Goal: Check status: Check status

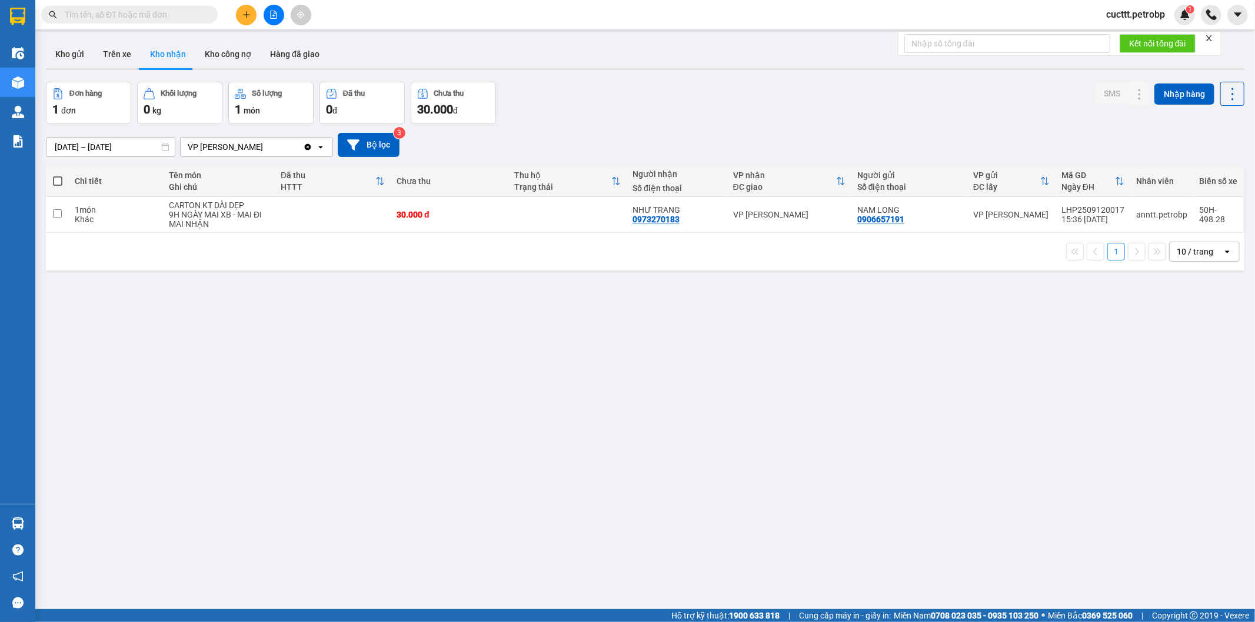
click at [118, 56] on button "Trên xe" at bounding box center [117, 54] width 47 height 28
type input "[DATE] – [DATE]"
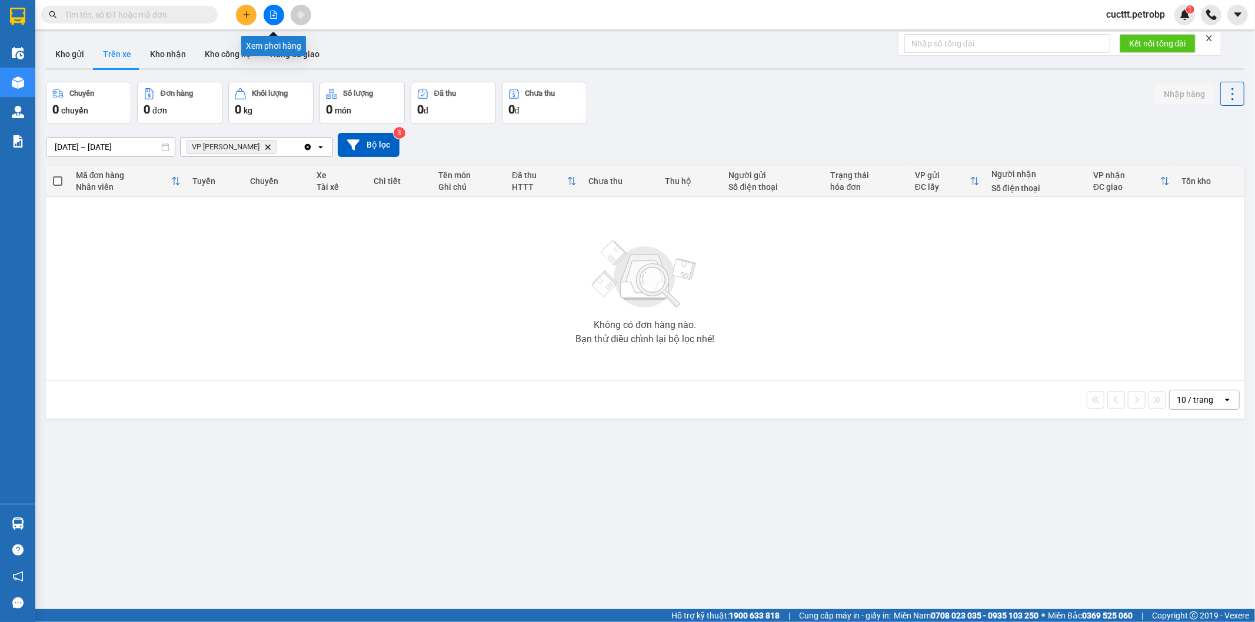
click at [274, 15] on icon "file-add" at bounding box center [273, 15] width 8 height 8
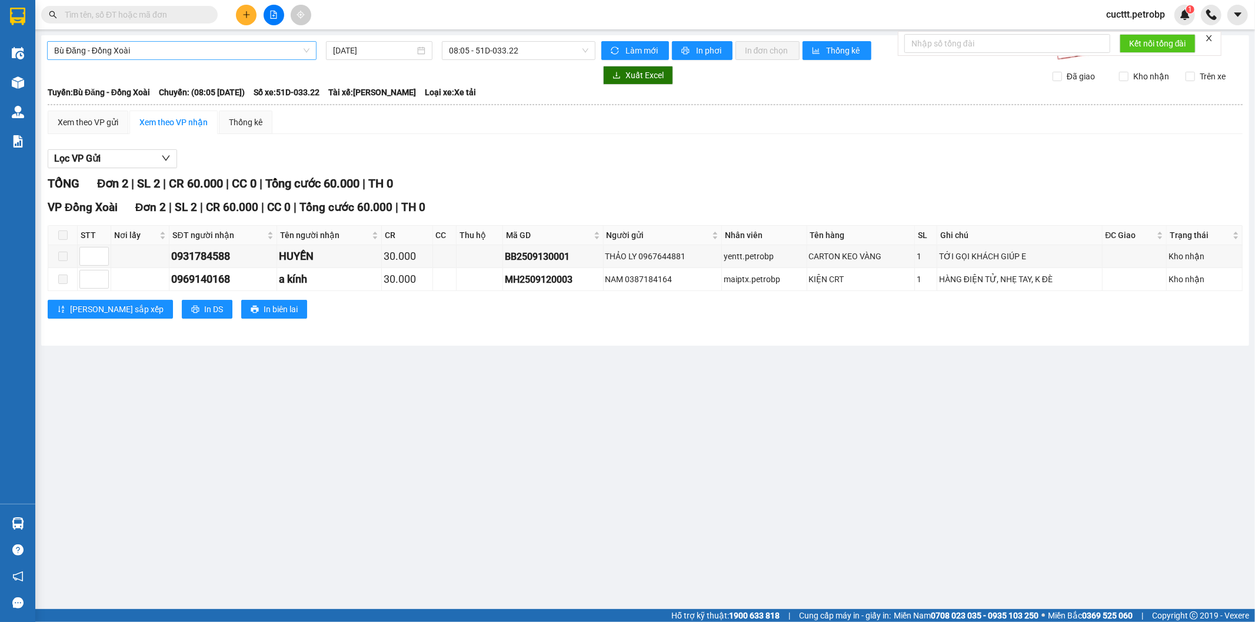
click at [208, 49] on span "Bù Đăng - Đồng Xoài" at bounding box center [181, 51] width 255 height 18
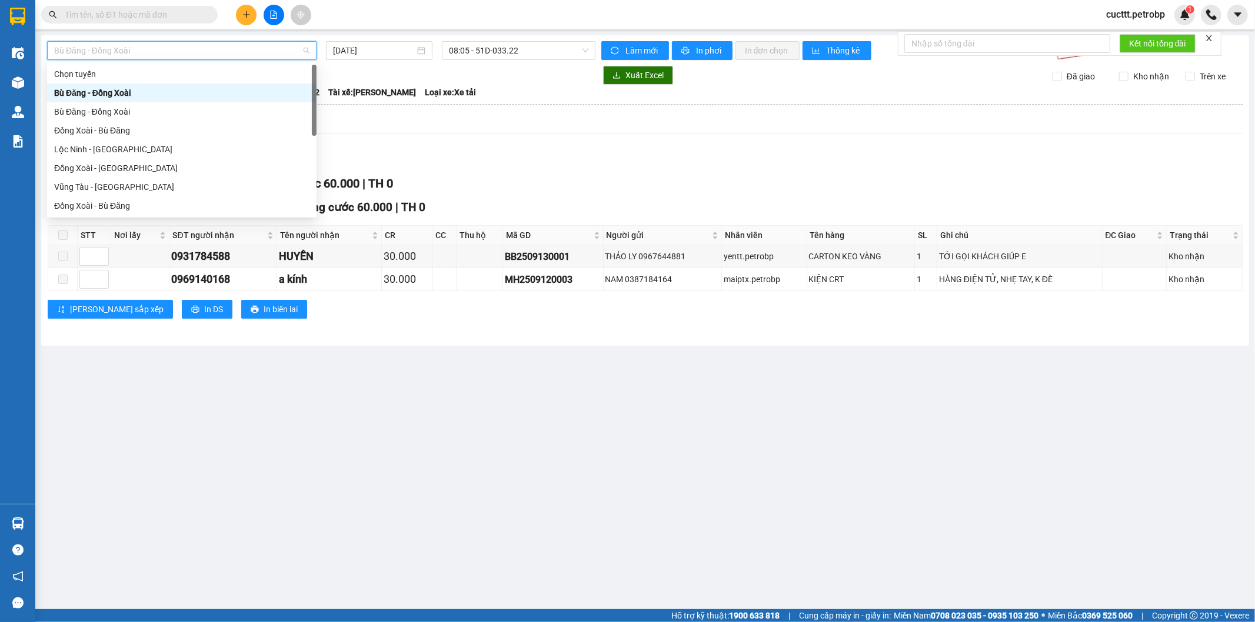
type input "h"
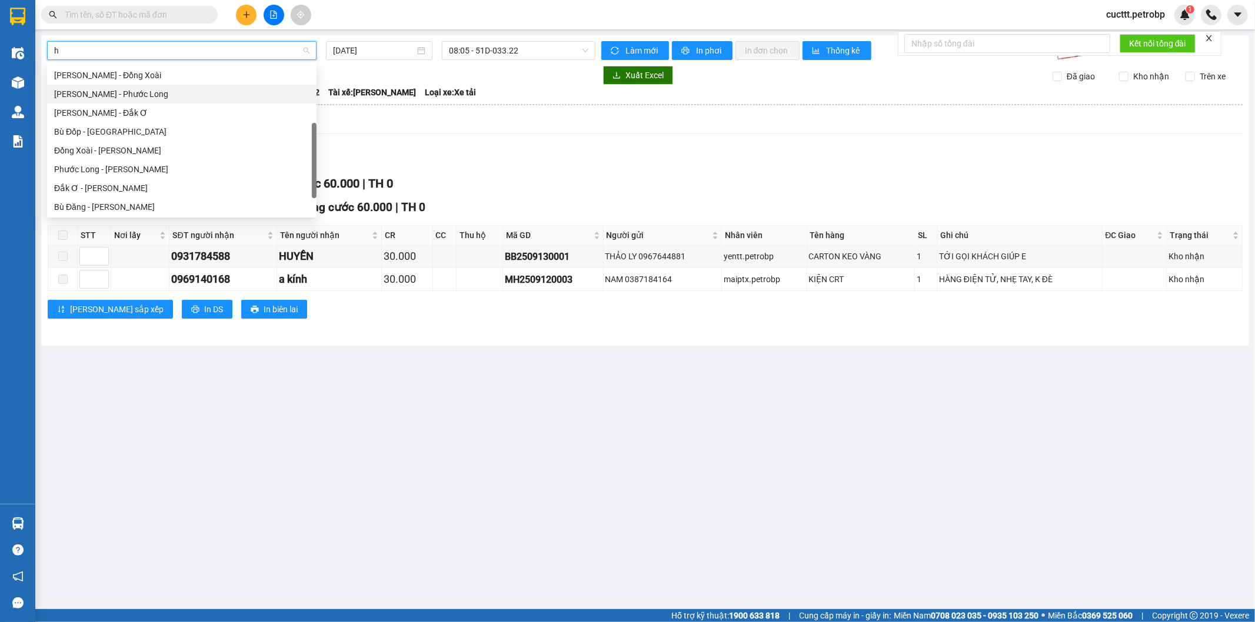
click at [150, 95] on div "[PERSON_NAME] - Phước Long" at bounding box center [181, 94] width 255 height 13
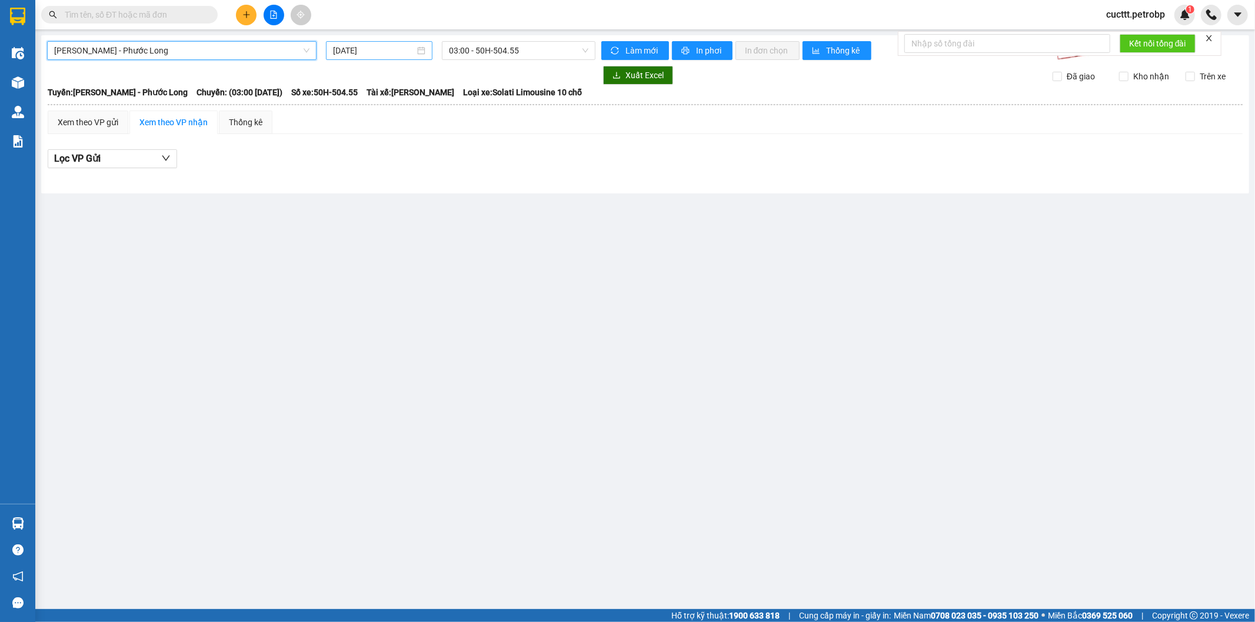
click at [378, 53] on input "[DATE]" at bounding box center [374, 50] width 82 height 13
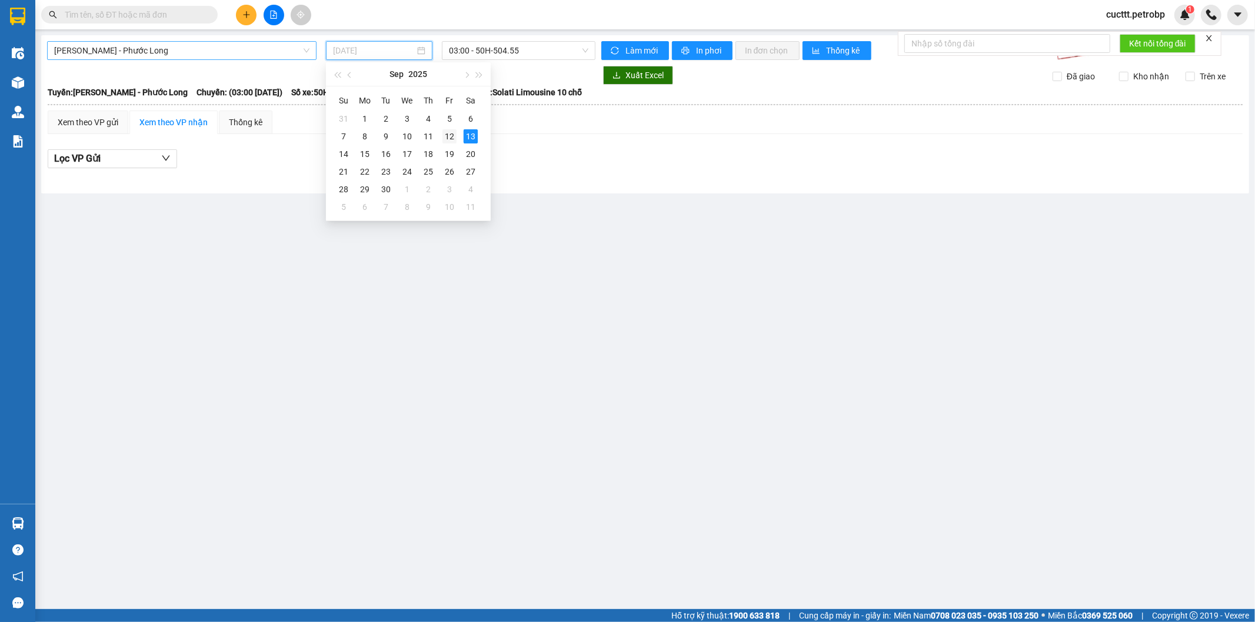
click at [444, 138] on div "12" at bounding box center [449, 136] width 14 height 14
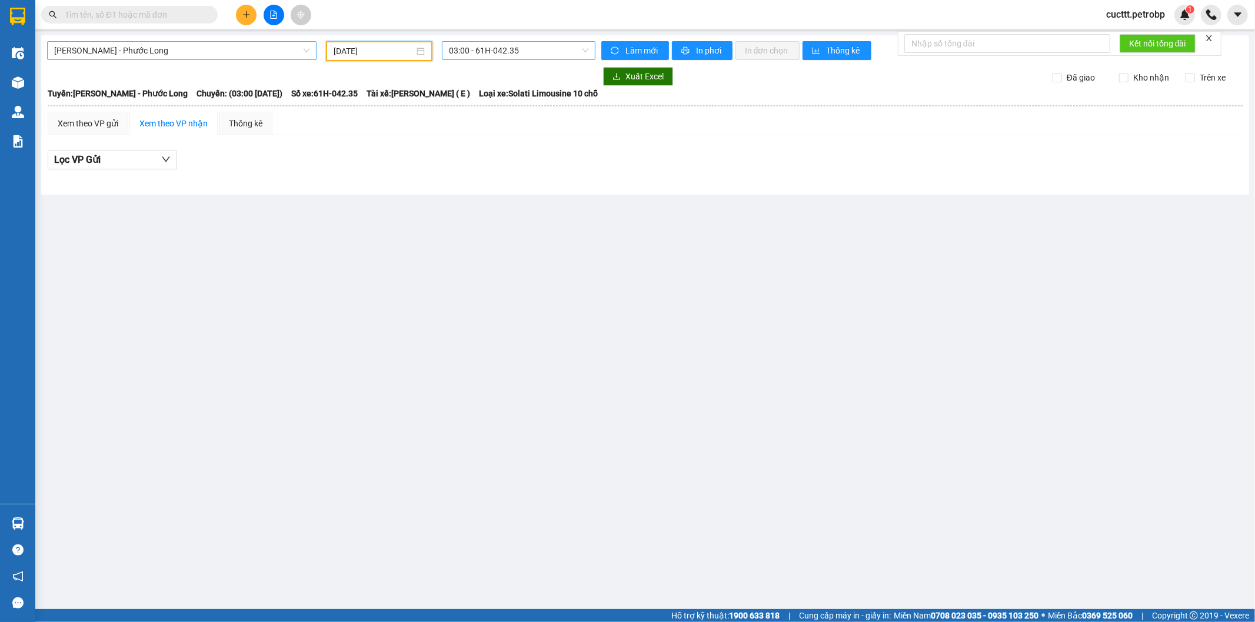
click at [501, 56] on span "03:00 - 61H-042.35" at bounding box center [518, 51] width 139 height 18
click at [495, 168] on div "21:05 - 50H-363.26" at bounding box center [495, 168] width 92 height 13
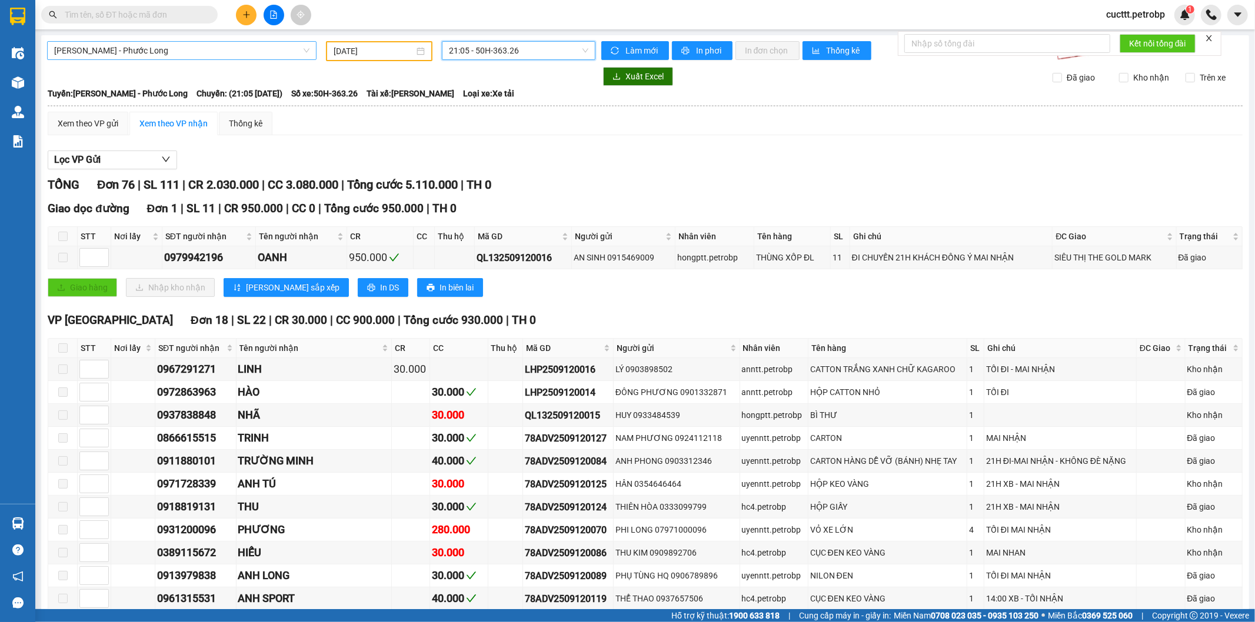
click at [488, 42] on span "21:05 - 50H-363.26" at bounding box center [518, 51] width 139 height 18
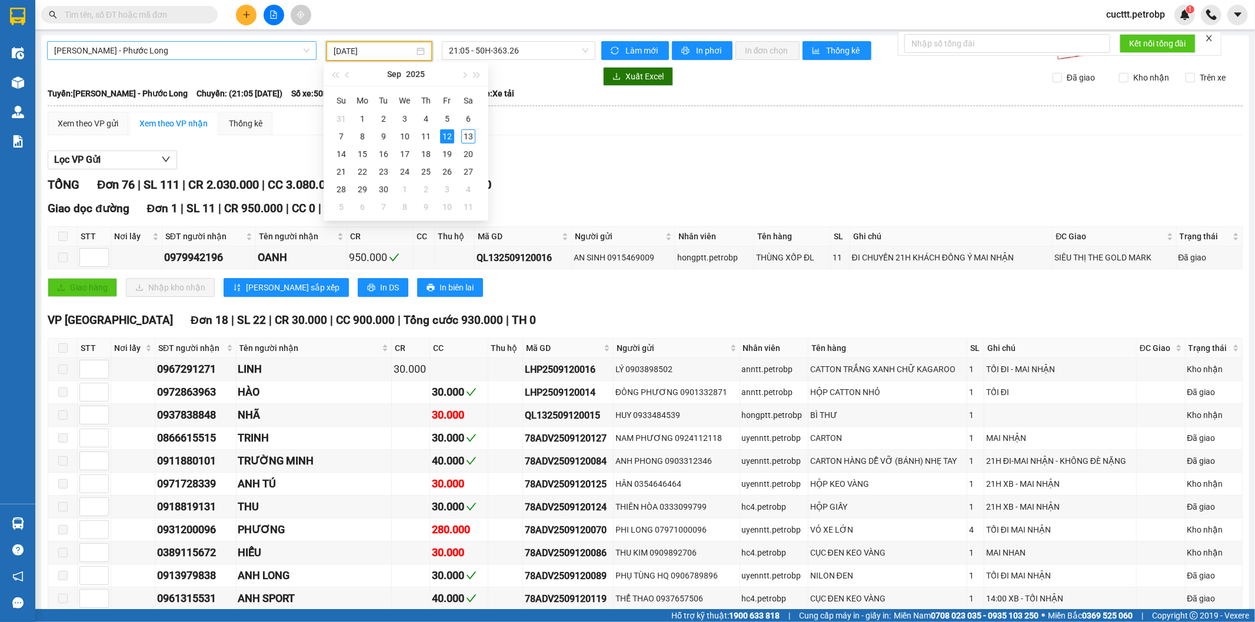
click at [356, 49] on input "[DATE]" at bounding box center [373, 51] width 81 height 13
click at [468, 136] on div "13" at bounding box center [468, 136] width 14 height 14
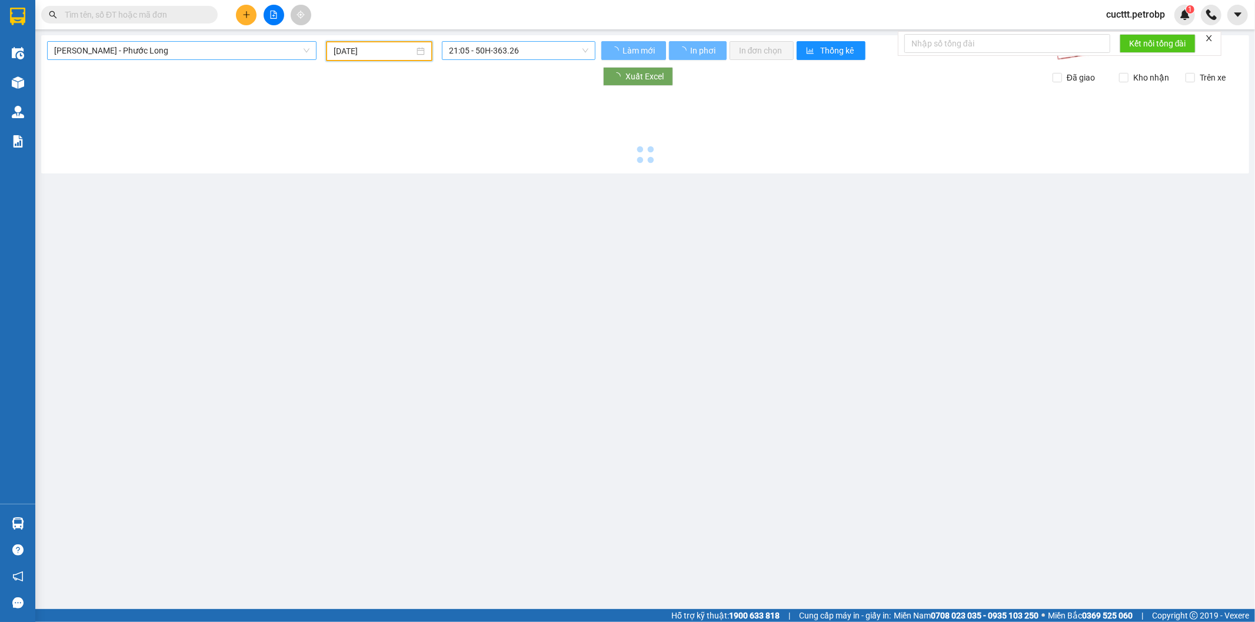
click at [485, 50] on span "21:05 - 50H-363.26" at bounding box center [518, 51] width 139 height 18
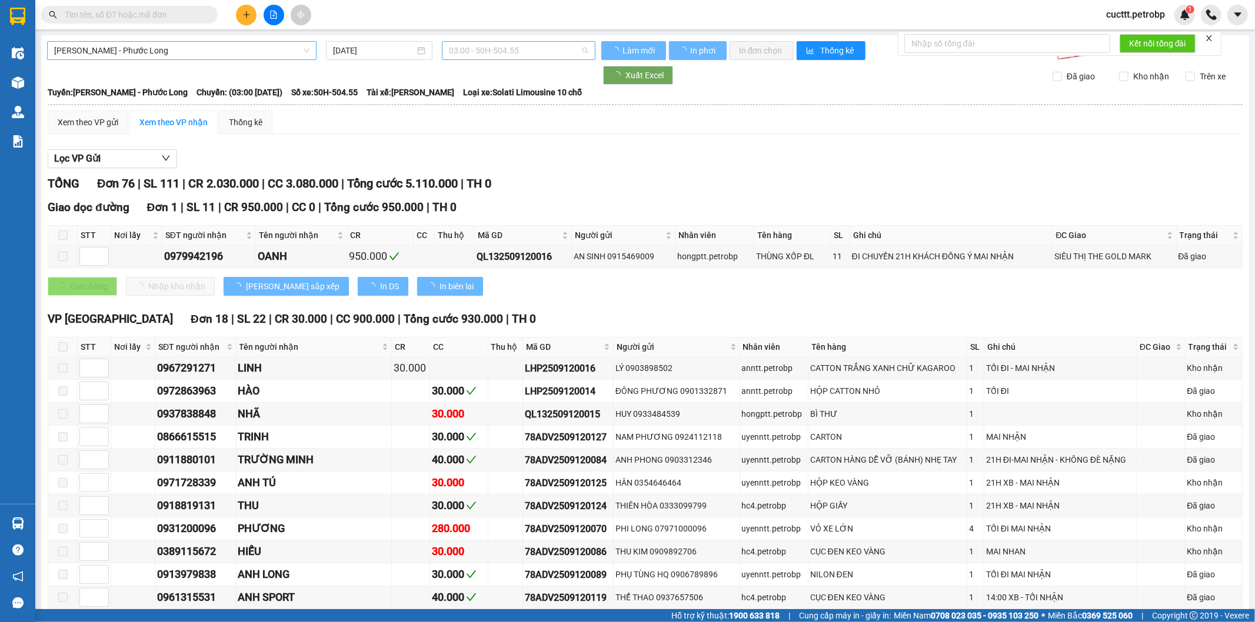
type input "[DATE]"
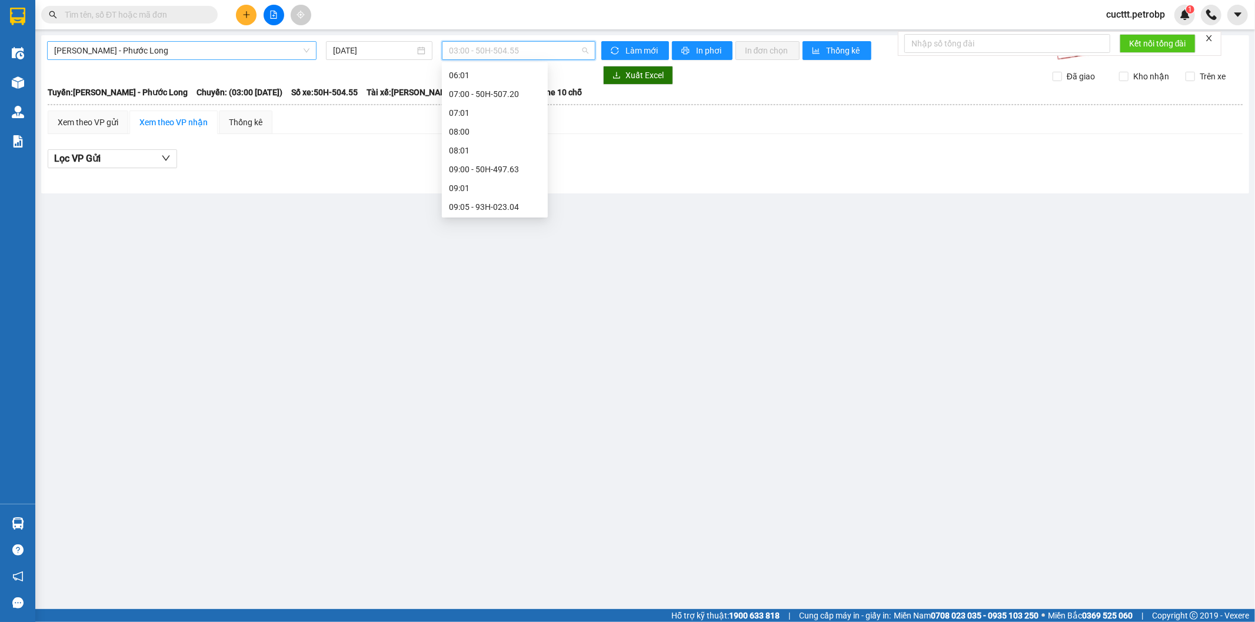
scroll to position [215, 0]
click at [495, 142] on div "09:05 - 93H-023.04" at bounding box center [495, 141] width 92 height 13
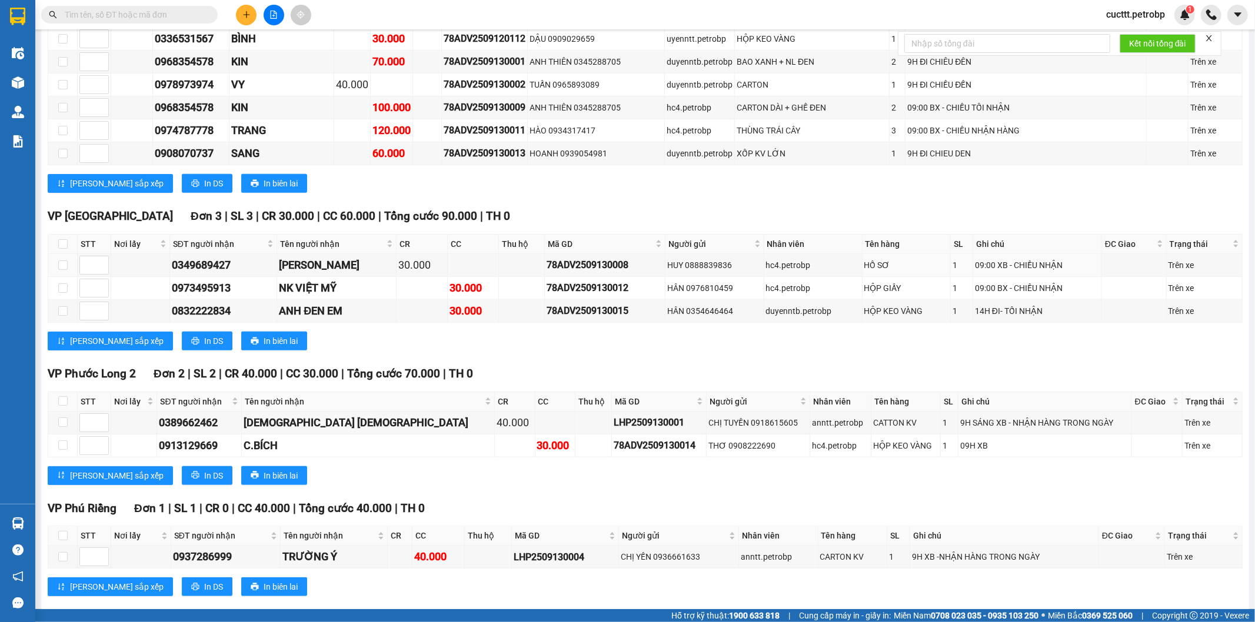
scroll to position [1006, 0]
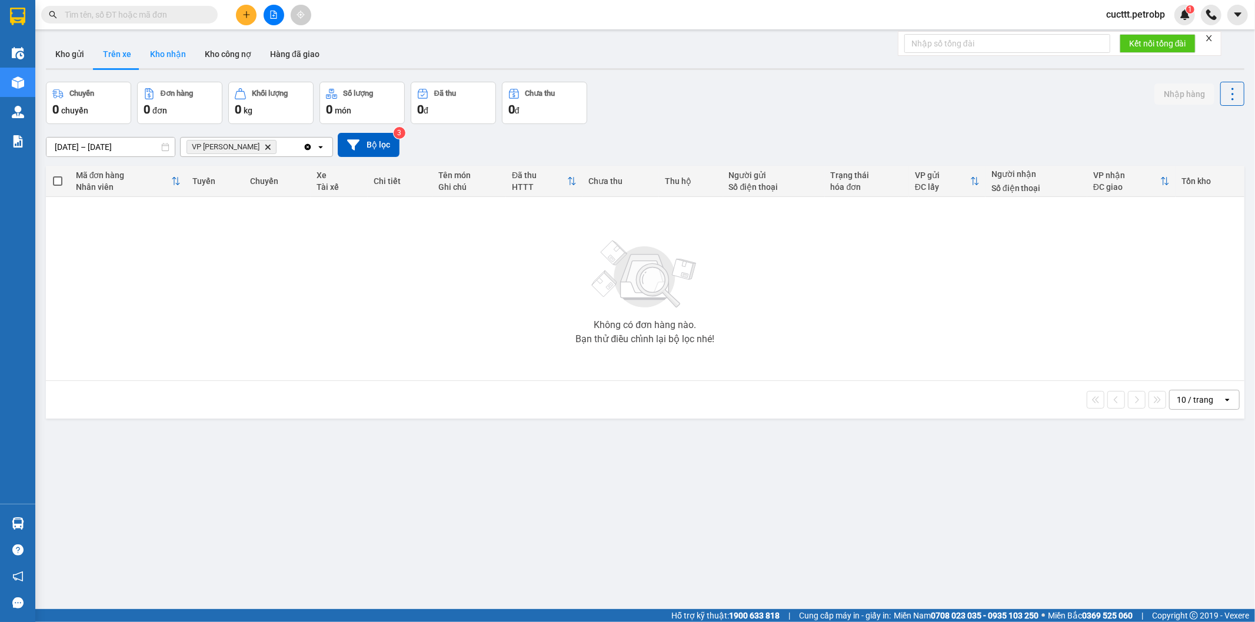
click at [175, 59] on button "Kho nhận" at bounding box center [168, 54] width 55 height 28
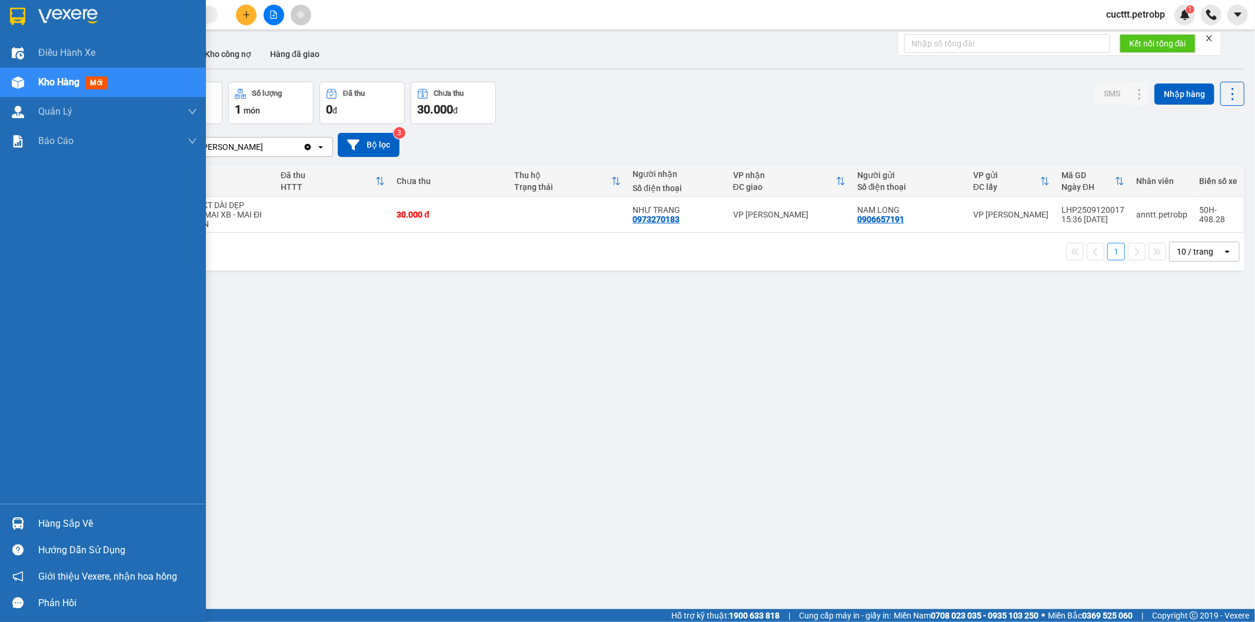
click at [42, 524] on div "Hàng sắp về" at bounding box center [117, 524] width 159 height 18
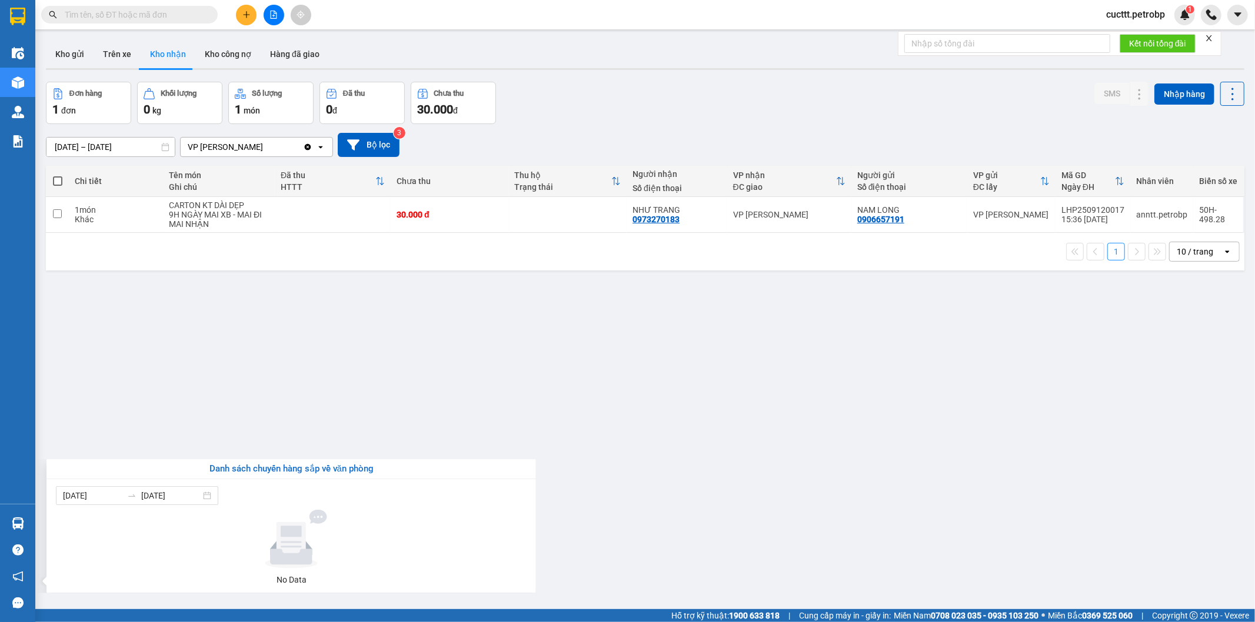
click at [597, 401] on section "Kết quả tìm kiếm ( 0 ) Bộ lọc No Data cucttt.petrobp 1 Điều hành xe Kho hàng mớ…" at bounding box center [627, 311] width 1255 height 622
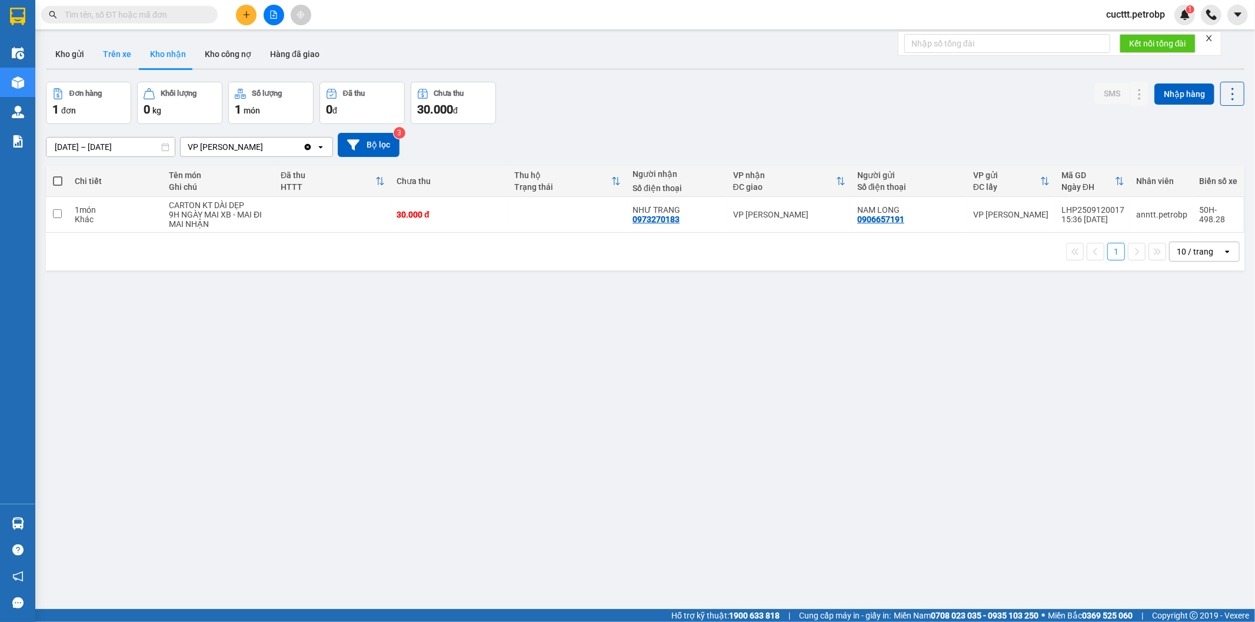
click at [128, 56] on button "Trên xe" at bounding box center [117, 54] width 47 height 28
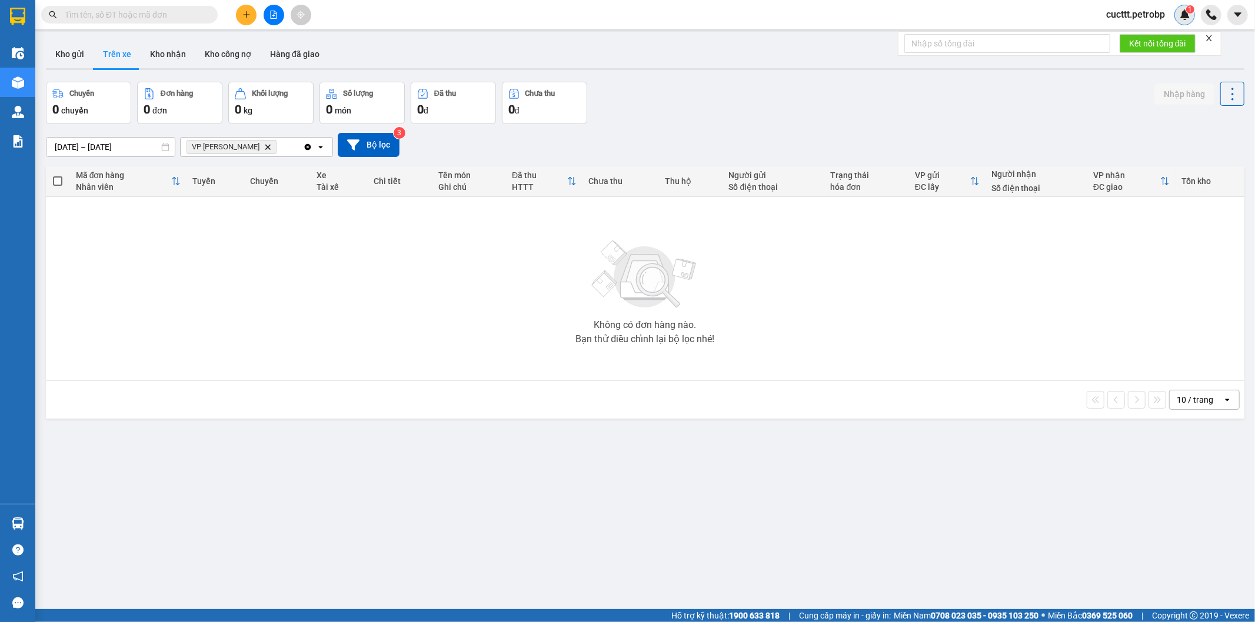
click at [1189, 13] on span "1" at bounding box center [1190, 9] width 4 height 8
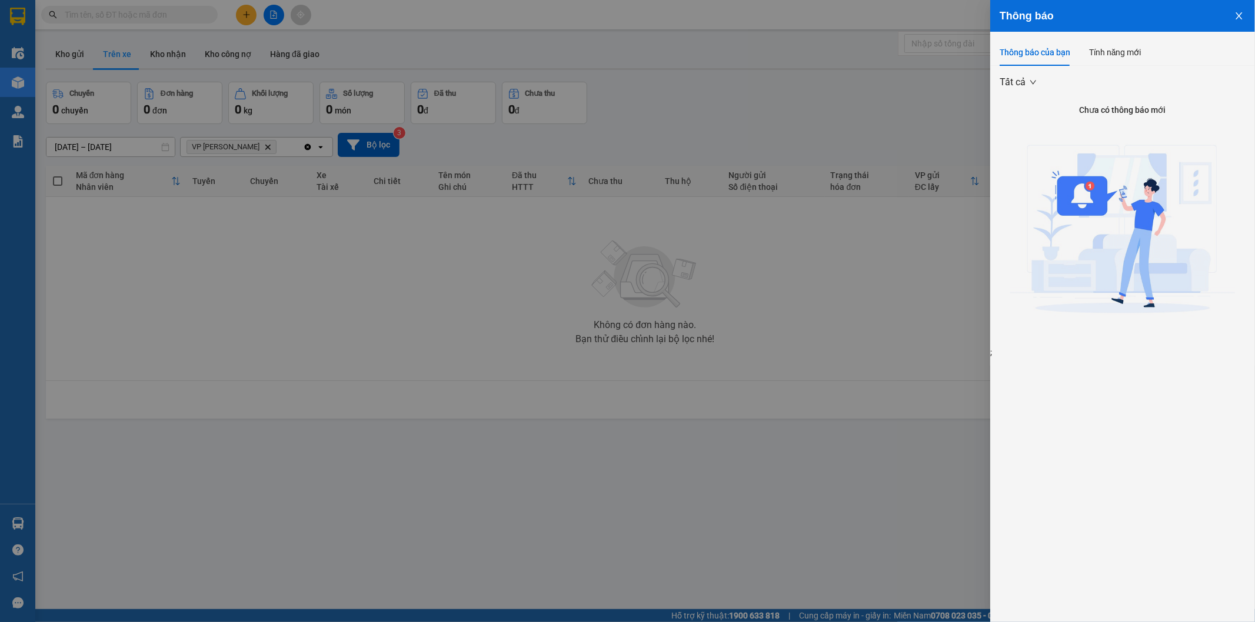
click at [804, 445] on div at bounding box center [627, 311] width 1255 height 622
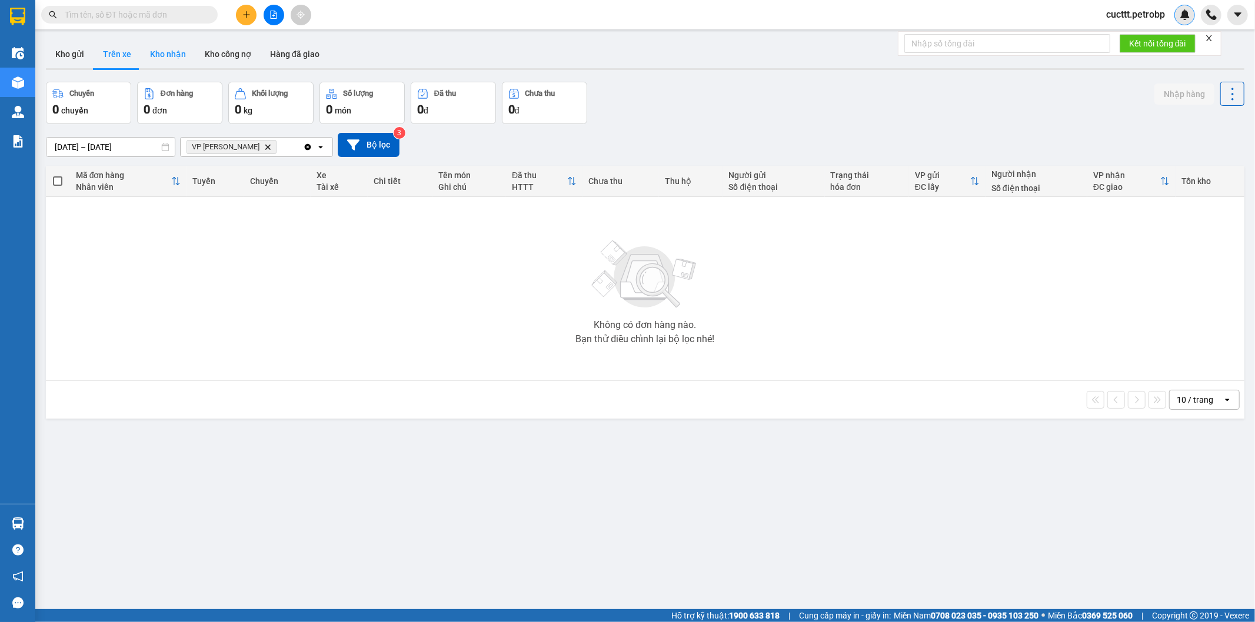
click at [152, 51] on button "Kho nhận" at bounding box center [168, 54] width 55 height 28
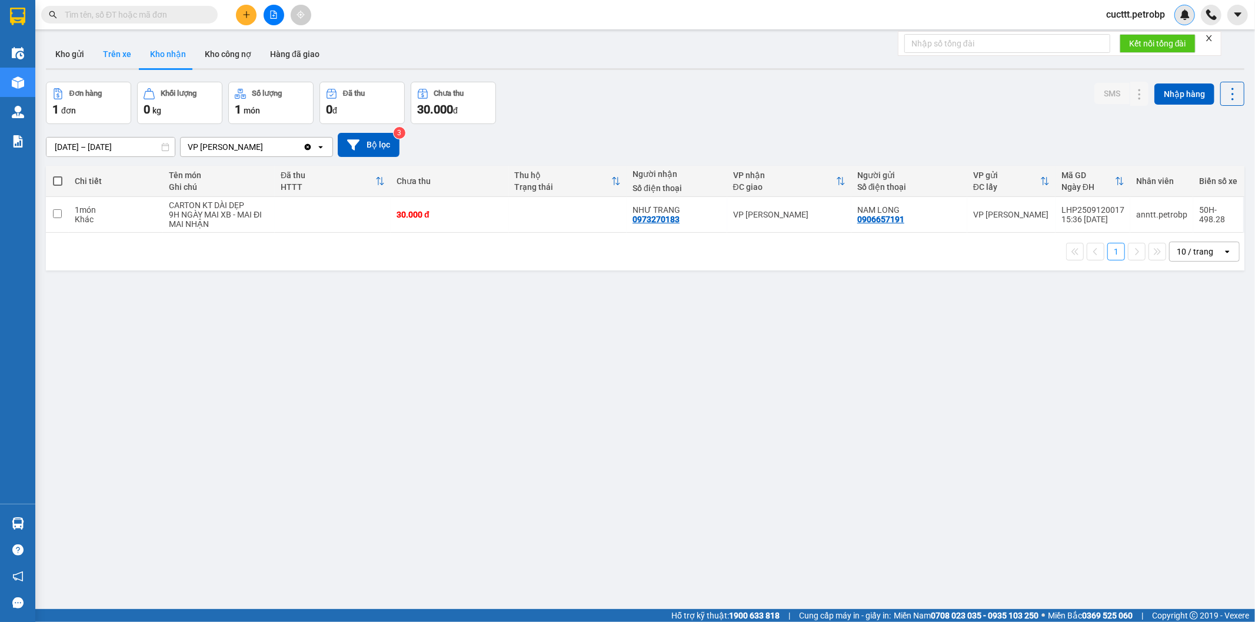
click at [107, 51] on button "Trên xe" at bounding box center [117, 54] width 47 height 28
type input "[DATE] – [DATE]"
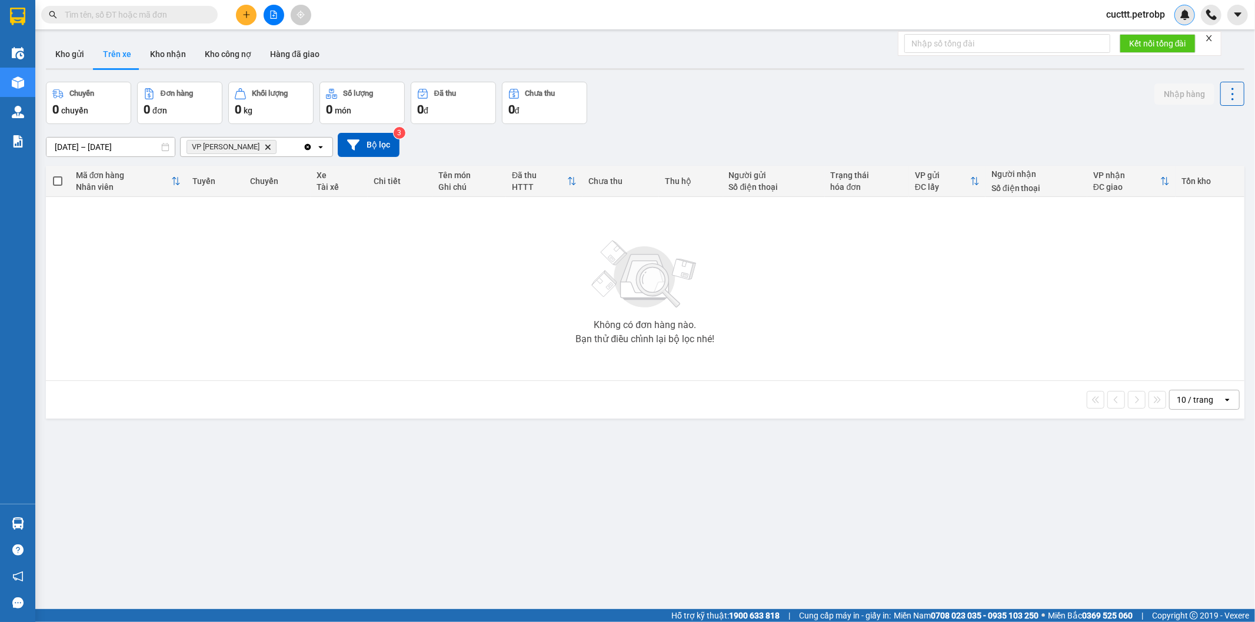
click at [778, 122] on div "Chuyến 0 chuyến Đơn hàng 0 đơn Khối lượng 0 kg Số lượng 0 món Đã thu 0 đ Chưa t…" at bounding box center [645, 103] width 1198 height 42
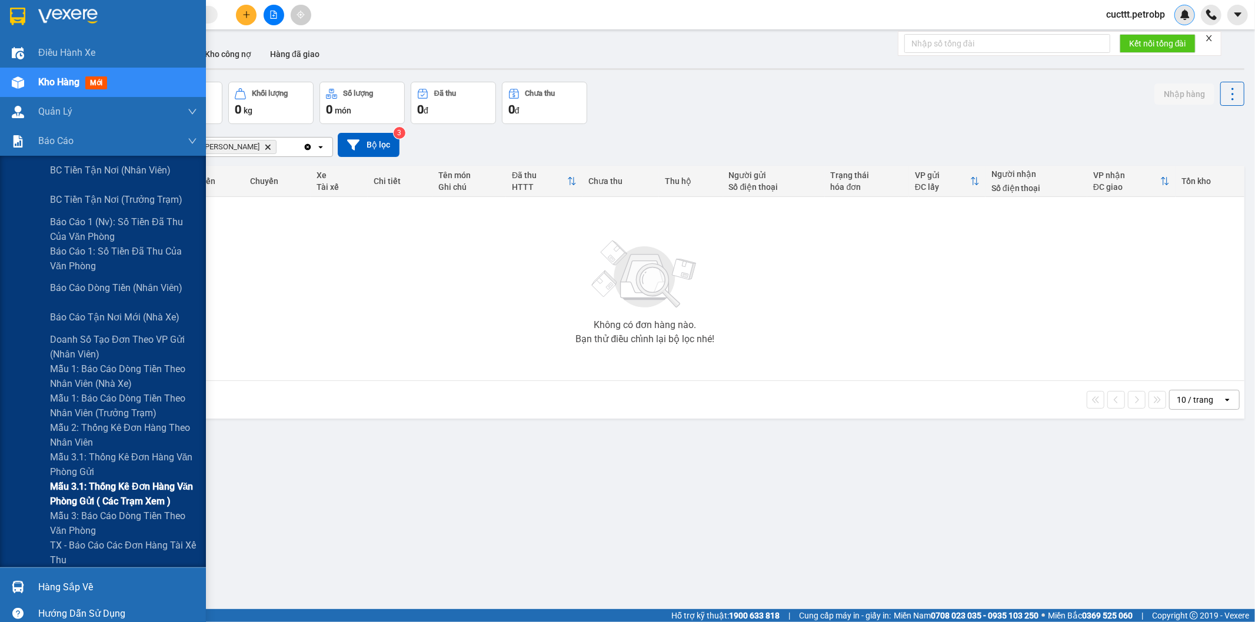
click at [145, 488] on span "Mẫu 3.1: Thống kê đơn hàng văn phòng gửi ( các trạm xem )" at bounding box center [123, 493] width 147 height 29
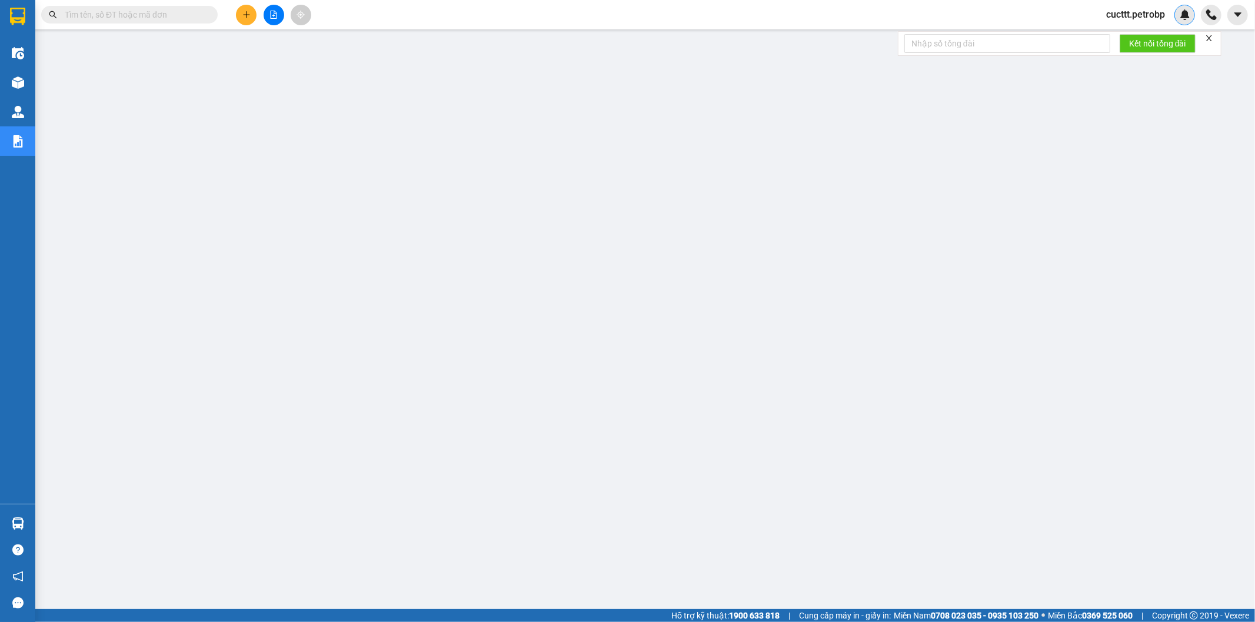
click at [186, 13] on input "text" at bounding box center [134, 14] width 139 height 13
paste input "BT2509130005"
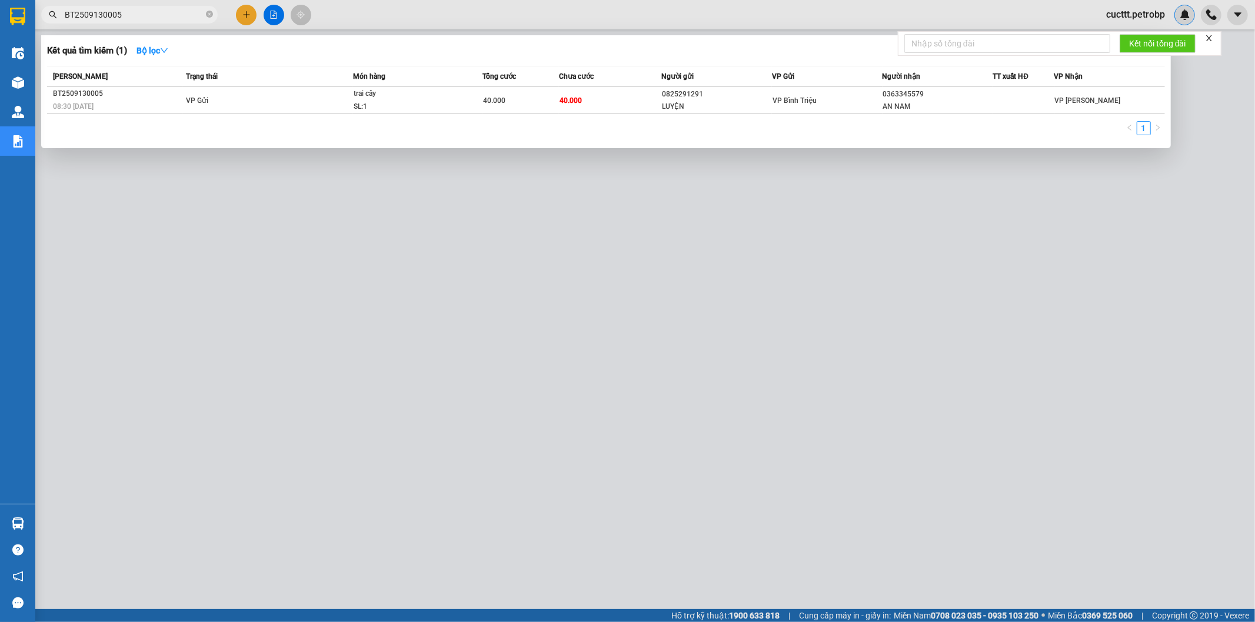
type input "BT2509130005"
click at [322, 229] on div at bounding box center [627, 311] width 1255 height 622
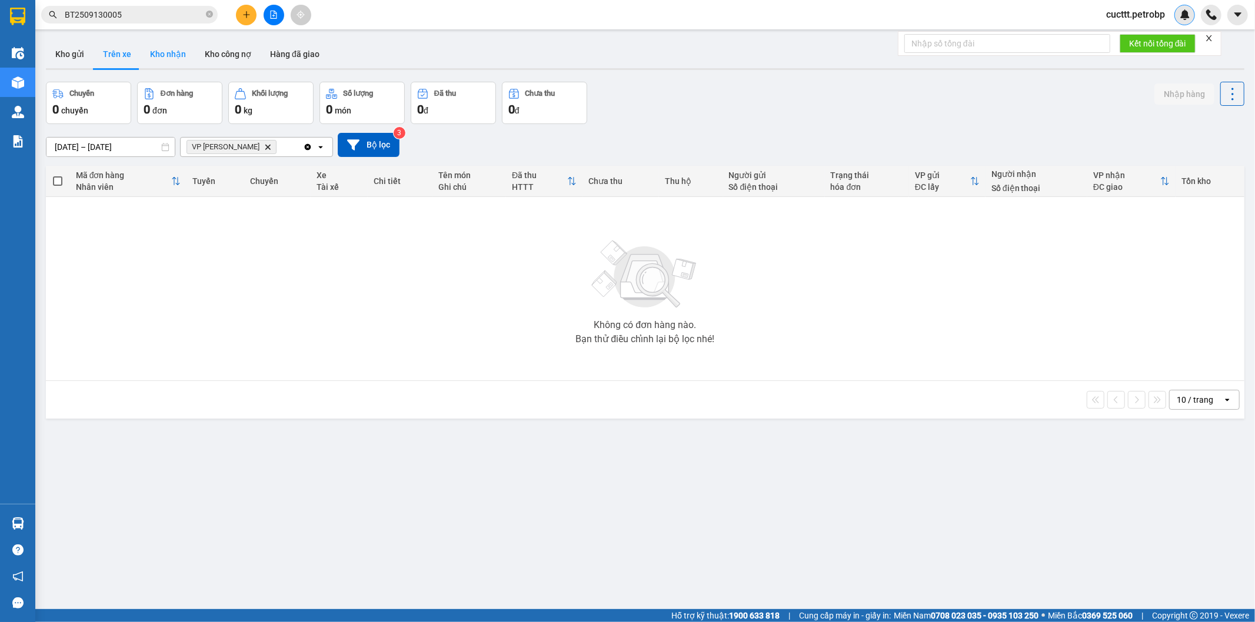
click at [161, 54] on button "Kho nhận" at bounding box center [168, 54] width 55 height 28
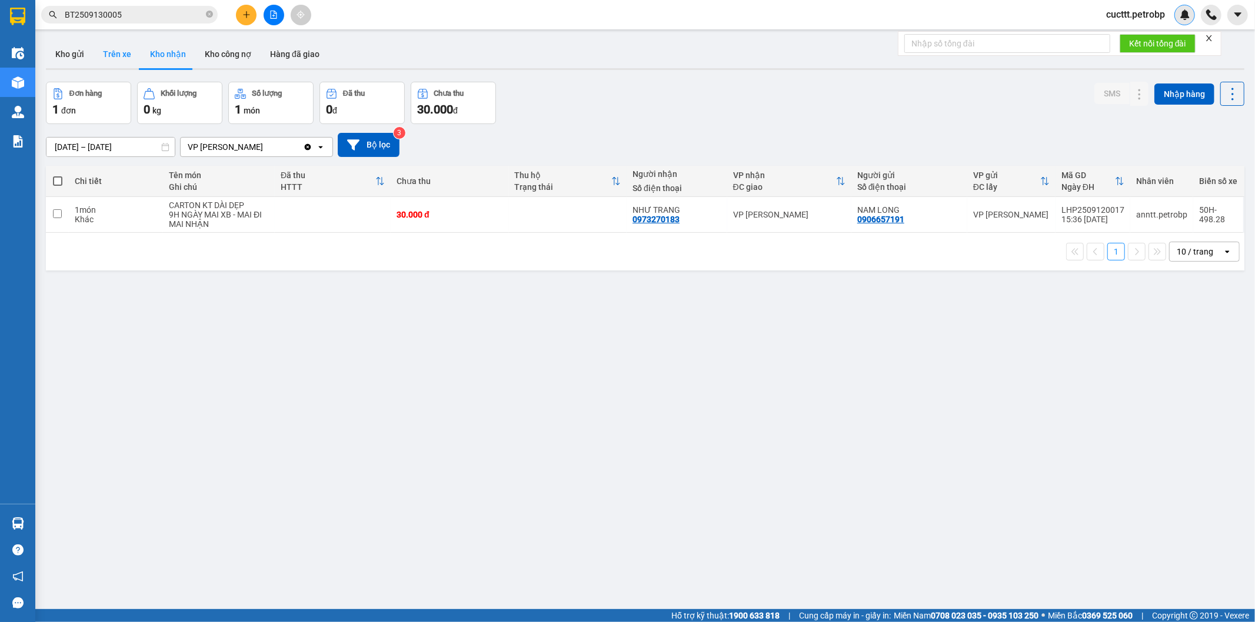
click at [116, 49] on button "Trên xe" at bounding box center [117, 54] width 47 height 28
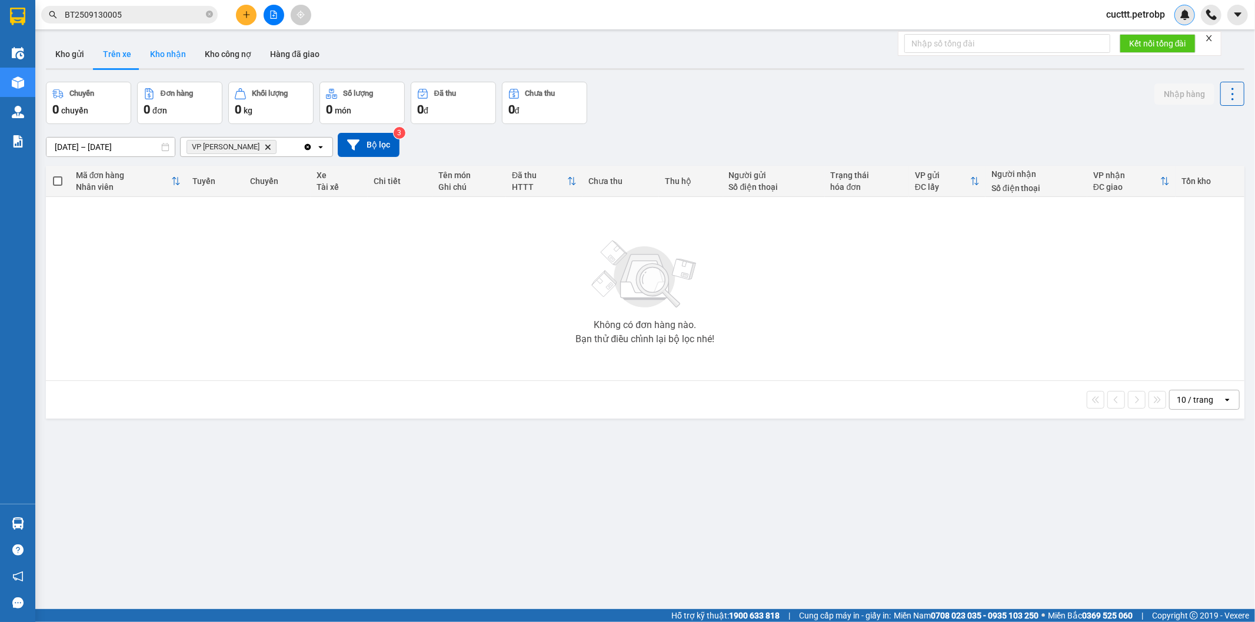
click at [154, 54] on button "Kho nhận" at bounding box center [168, 54] width 55 height 28
type input "[DATE] – [DATE]"
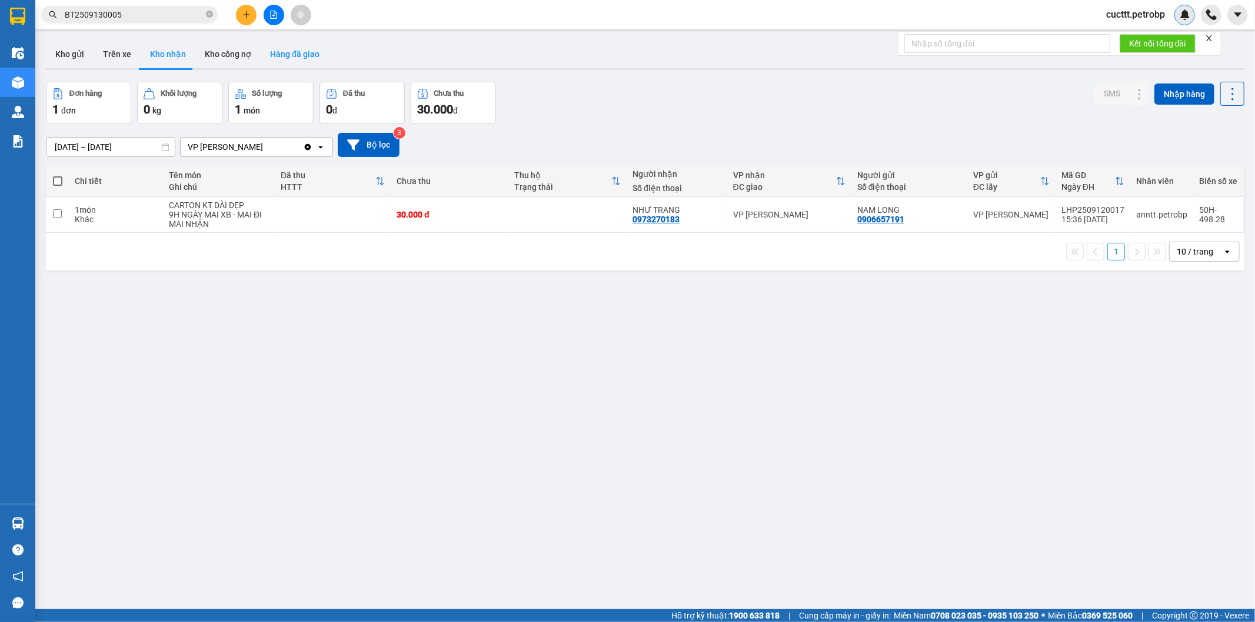
click at [292, 54] on button "Hàng đã giao" at bounding box center [295, 54] width 68 height 28
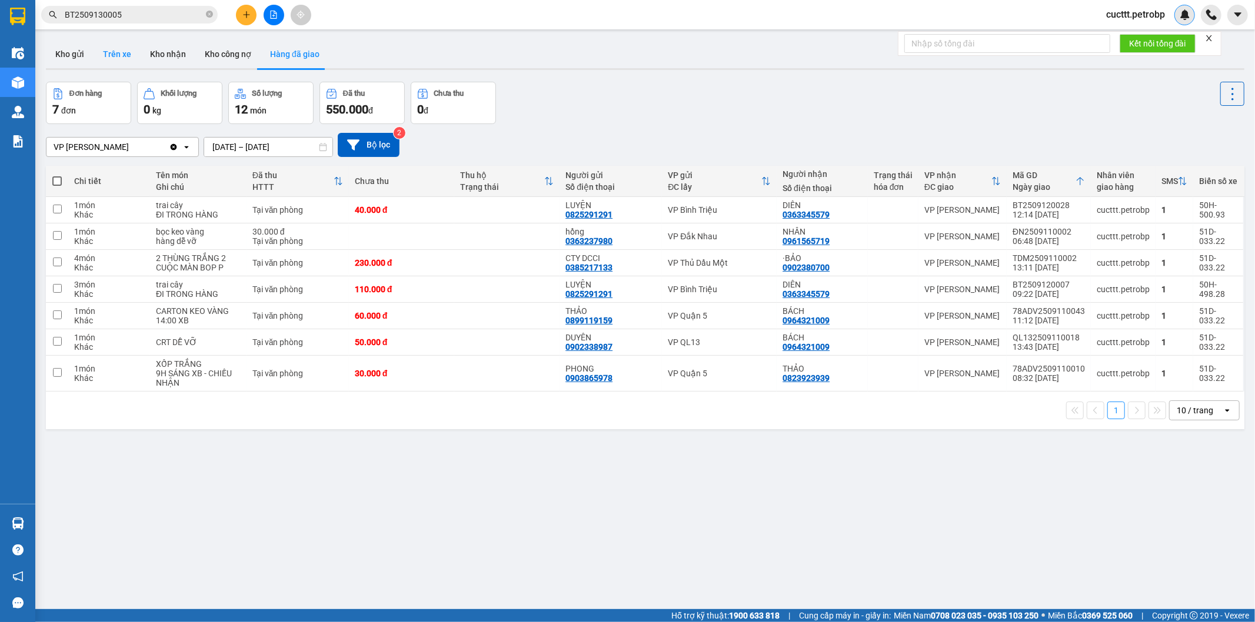
click at [108, 50] on button "Trên xe" at bounding box center [117, 54] width 47 height 28
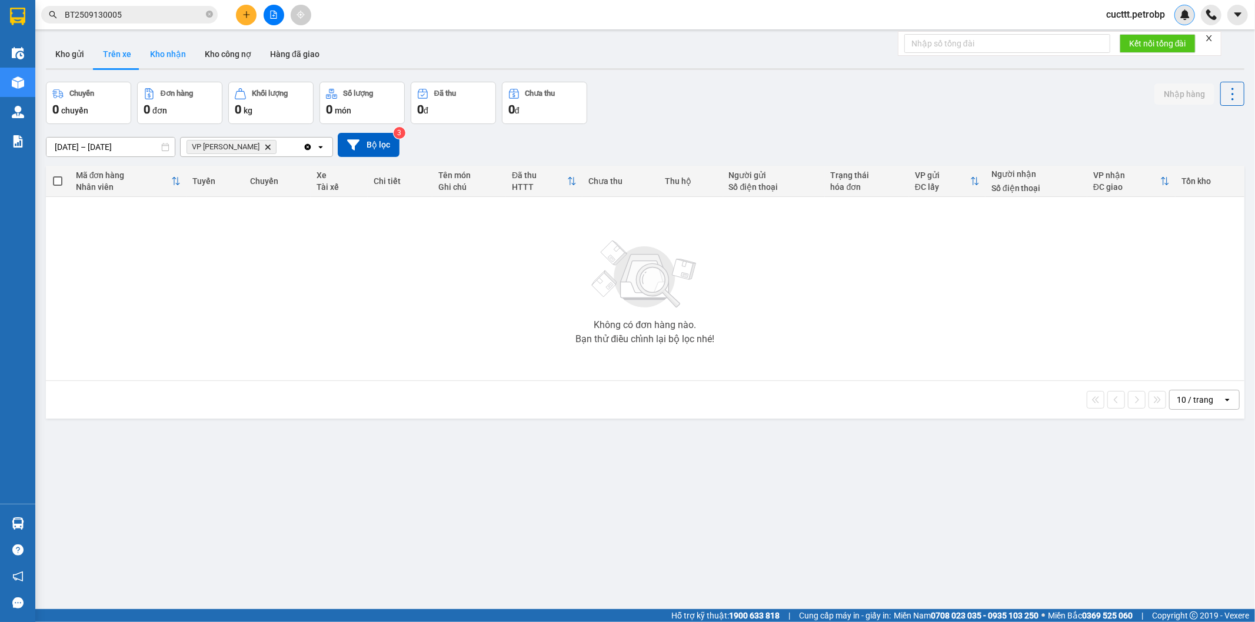
click at [161, 63] on button "Kho nhận" at bounding box center [168, 54] width 55 height 28
type input "[DATE] – [DATE]"
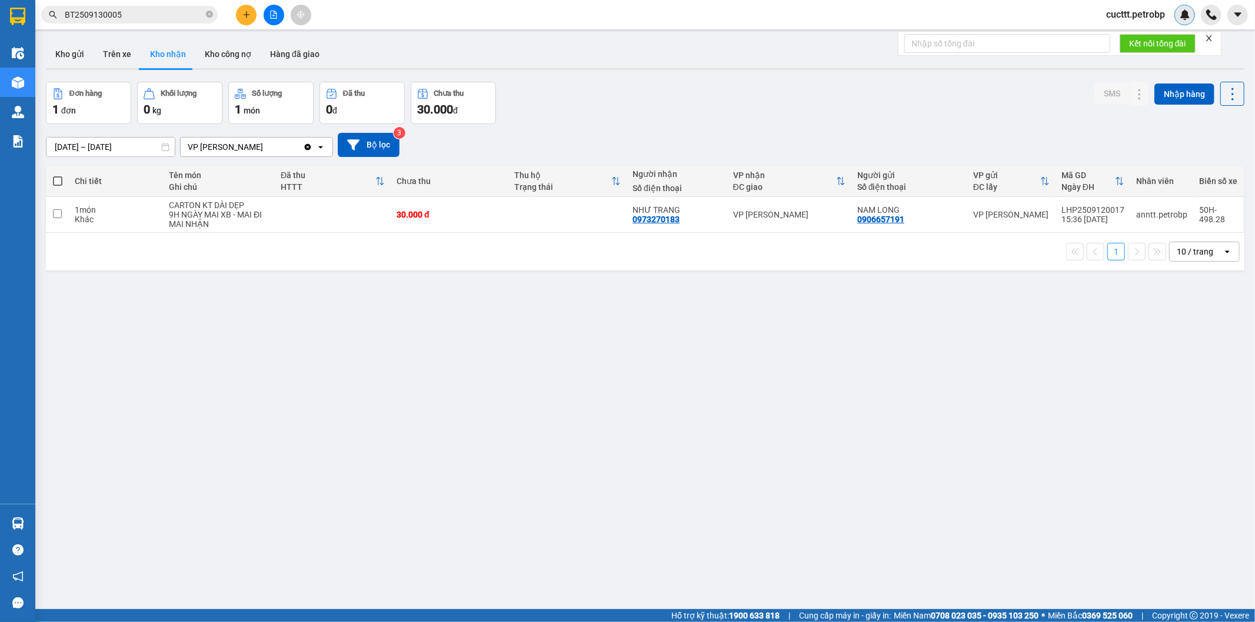
click at [1139, 16] on span "cucttt.petrobp" at bounding box center [1135, 14] width 78 height 15
click at [1135, 36] on span "Đăng xuất" at bounding box center [1140, 36] width 54 height 13
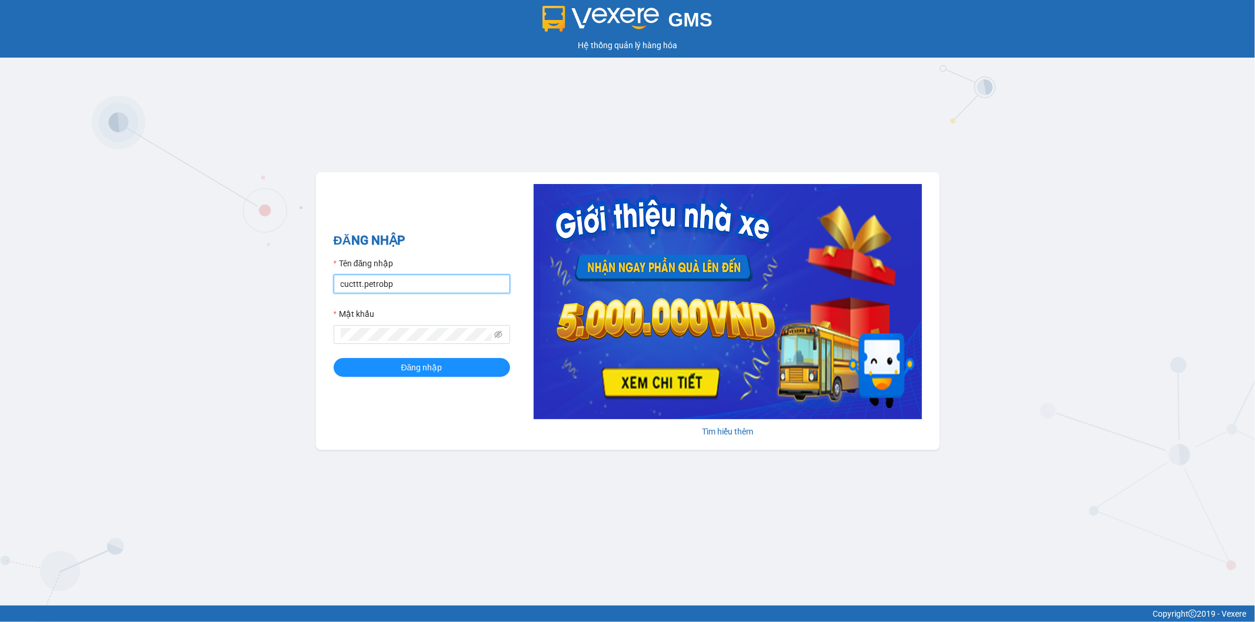
click at [403, 284] on input "cucttt.petrobp" at bounding box center [421, 284] width 176 height 19
click at [436, 281] on input "nhuttn.petrobp" at bounding box center [421, 284] width 176 height 19
type input "cucttt.petrobp"
click at [439, 366] on span "Đăng nhập" at bounding box center [421, 367] width 41 height 13
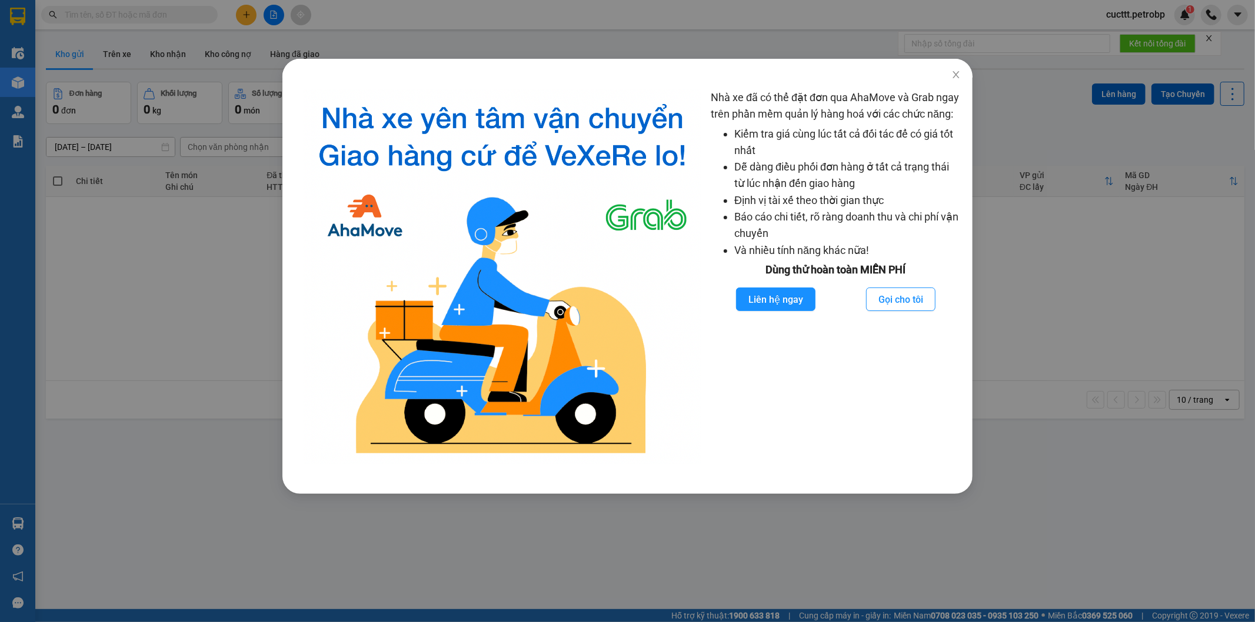
click at [1060, 268] on div "Nhà xe đã có thể đặt đơn qua AhaMove và Grab ngay trên phần mềm quản lý hàng ho…" at bounding box center [627, 311] width 1255 height 622
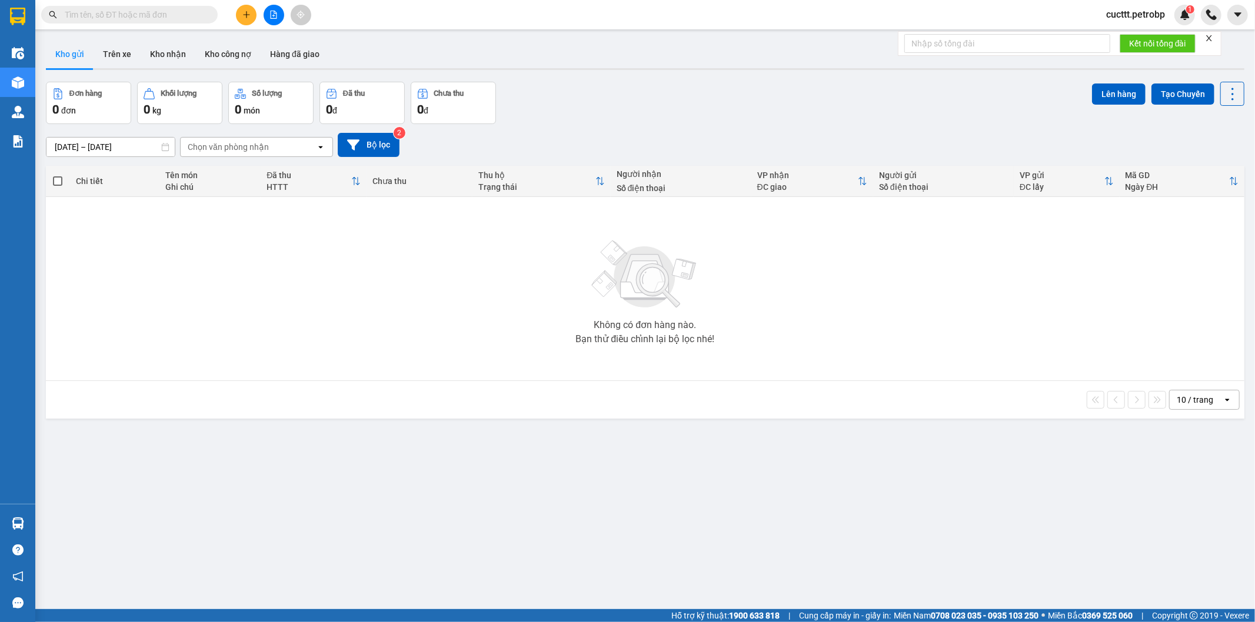
click at [1132, 15] on span "cucttt.petrobp" at bounding box center [1135, 14] width 78 height 15
click at [1240, 9] on icon "caret-down" at bounding box center [1237, 14] width 11 height 11
click at [1148, 15] on span "cucttt.petrobp" at bounding box center [1135, 14] width 78 height 15
click at [121, 59] on button "Trên xe" at bounding box center [117, 54] width 47 height 28
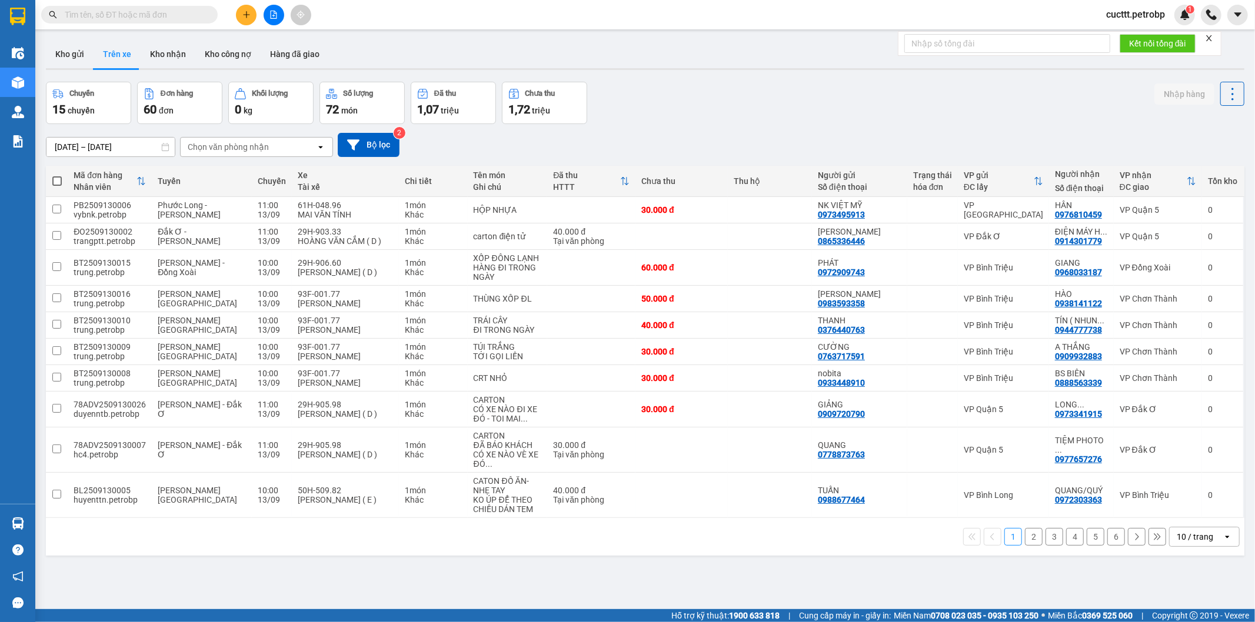
click at [229, 151] on div "Chọn văn phòng nhận" at bounding box center [228, 147] width 81 height 12
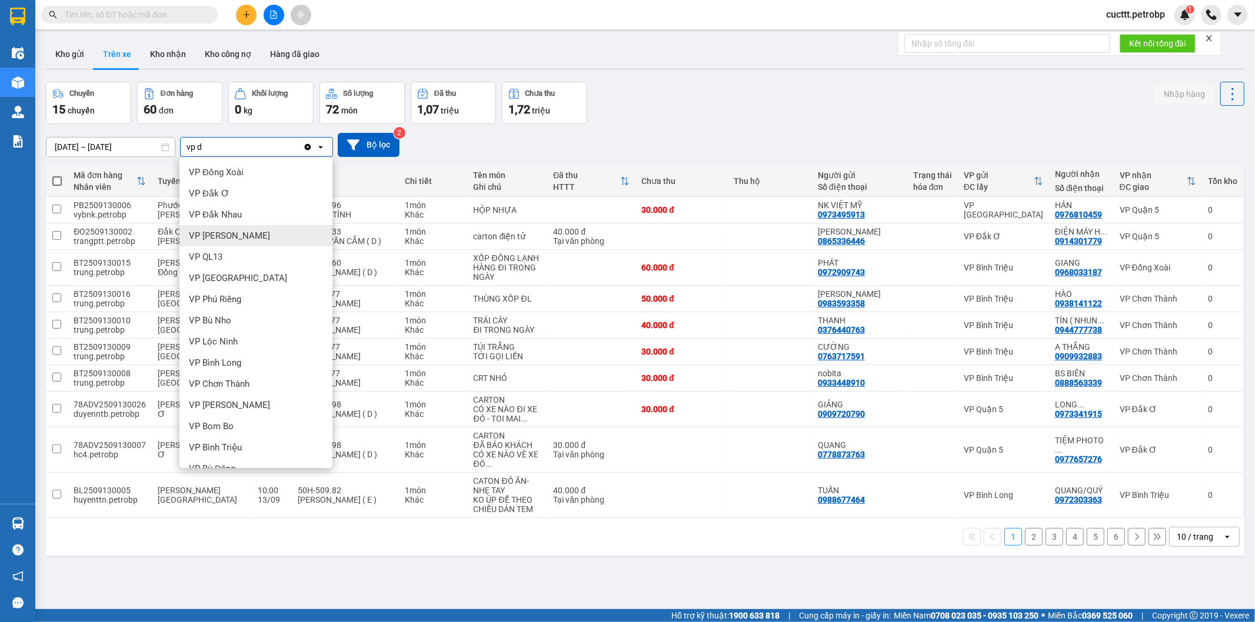
type input "vp d"
click at [231, 226] on div "VP [PERSON_NAME]" at bounding box center [255, 235] width 153 height 21
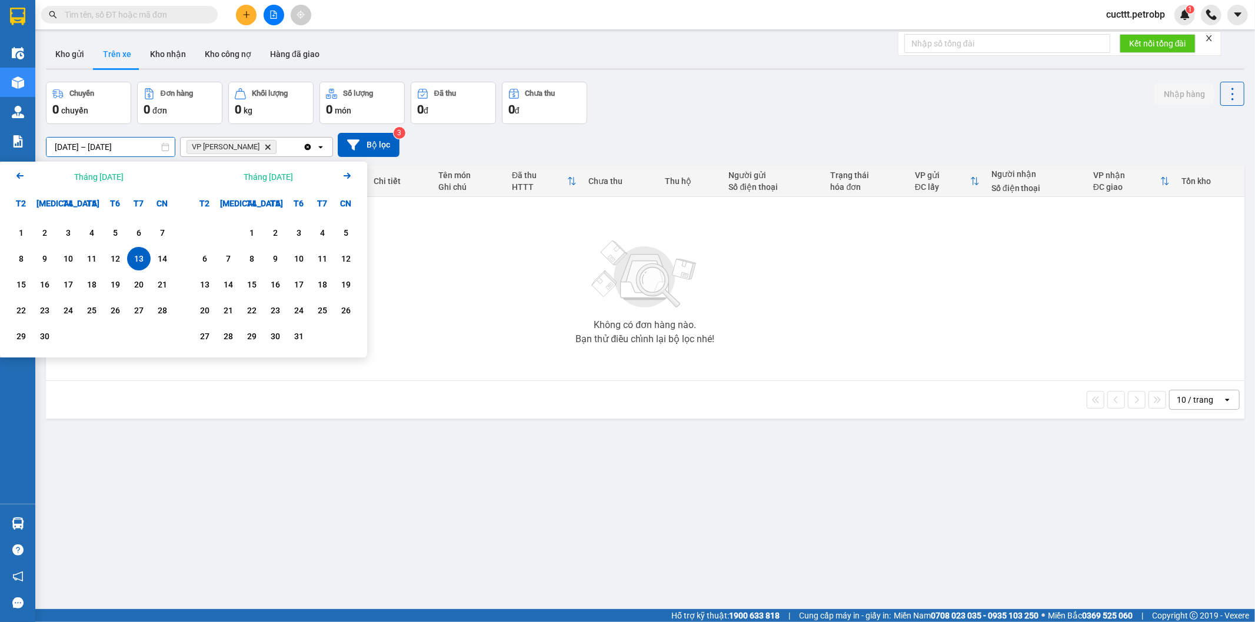
click at [126, 138] on input "13/09/2025 – 13/09/2025" at bounding box center [110, 147] width 128 height 19
click at [22, 234] on div "1" at bounding box center [21, 233] width 16 height 14
click at [139, 262] on div "13" at bounding box center [139, 259] width 16 height 14
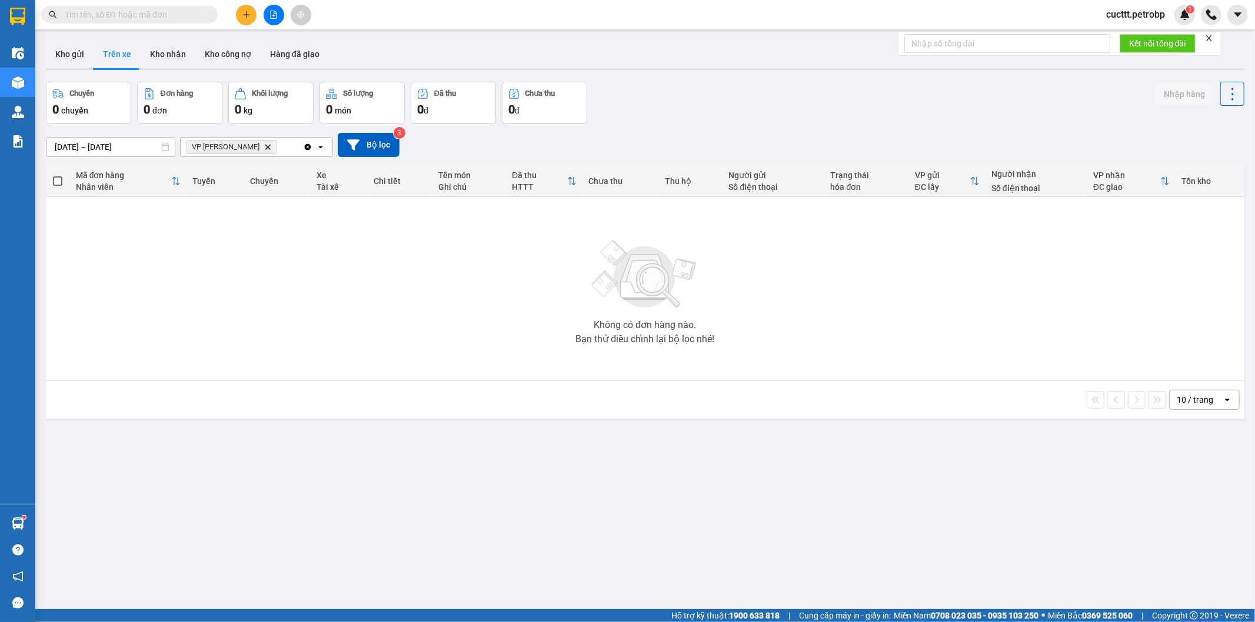
click at [767, 84] on div "Chuyến 0 chuyến Đơn hàng 0 đơn Khối lượng 0 kg Số lượng 0 món Đã thu 0 đ Chưa t…" at bounding box center [645, 103] width 1198 height 42
click at [742, 256] on div "Không có đơn hàng nào. Bạn thử điều chỉnh lại bộ lọc nhé!" at bounding box center [645, 289] width 1186 height 176
click at [154, 56] on button "Kho nhận" at bounding box center [168, 54] width 55 height 28
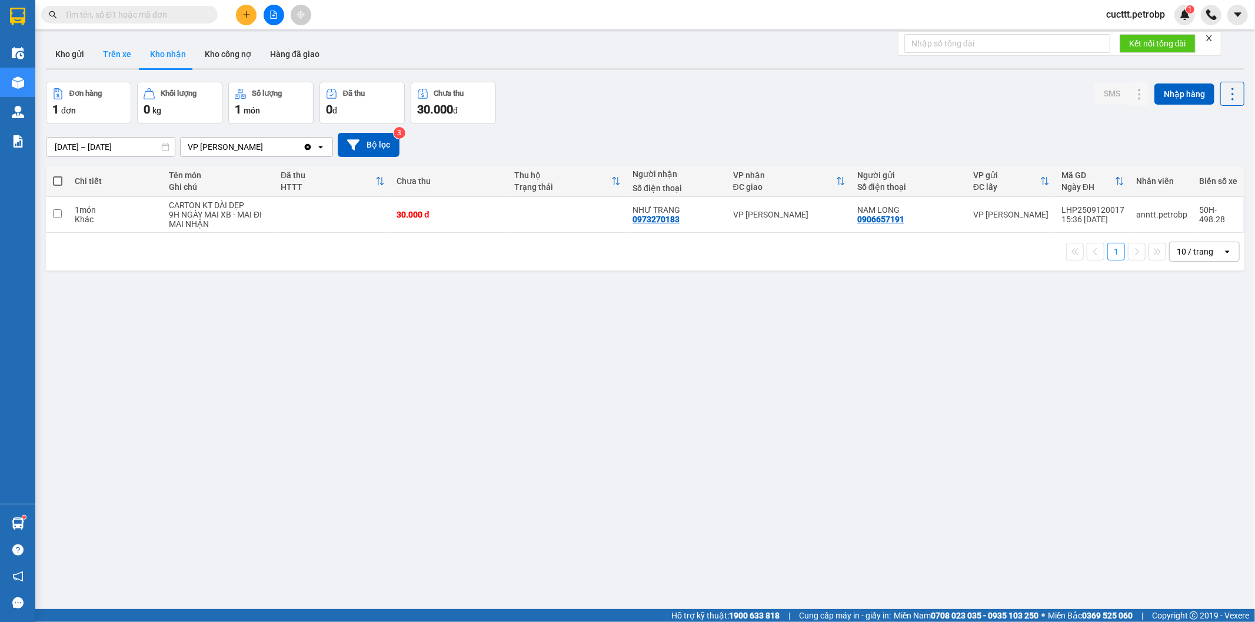
click at [122, 59] on button "Trên xe" at bounding box center [117, 54] width 47 height 28
type input "[DATE] – [DATE]"
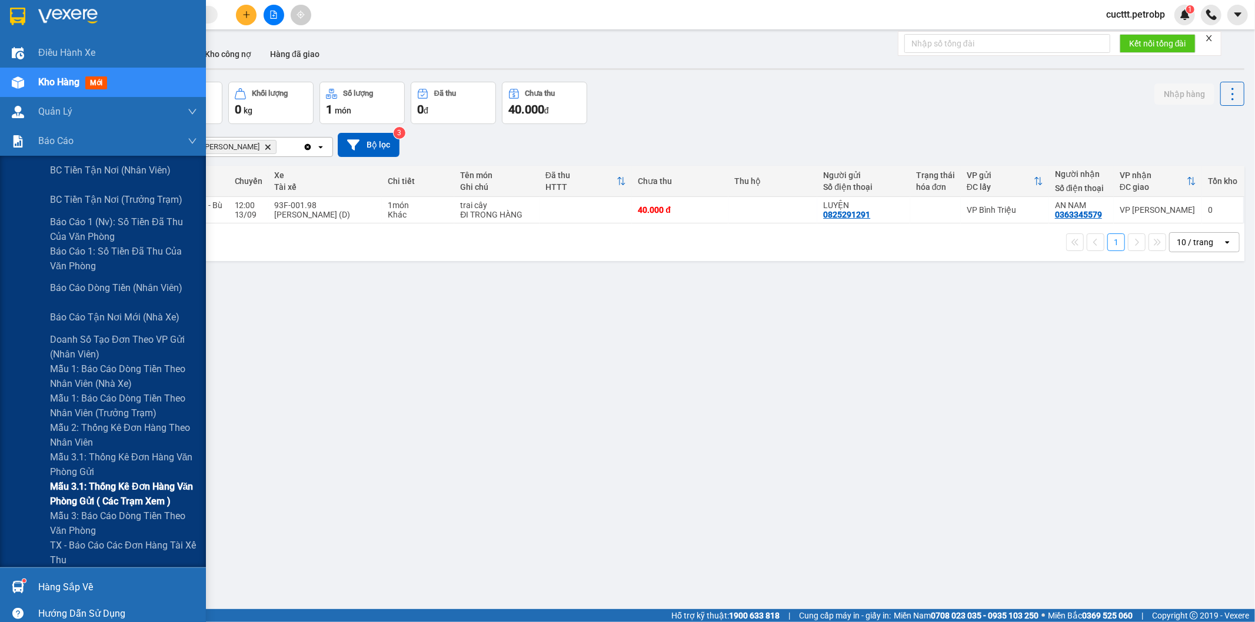
click at [144, 486] on span "Mẫu 3.1: Thống kê đơn hàng văn phòng gửi ( các trạm xem )" at bounding box center [123, 493] width 147 height 29
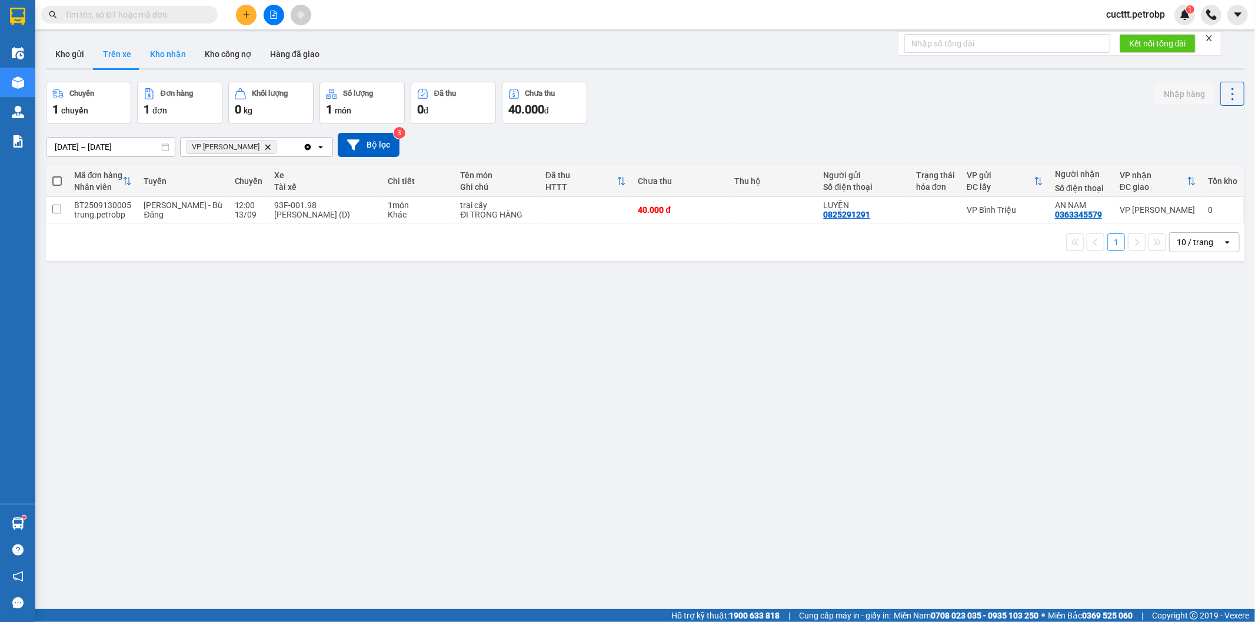
click at [168, 56] on button "Kho nhận" at bounding box center [168, 54] width 55 height 28
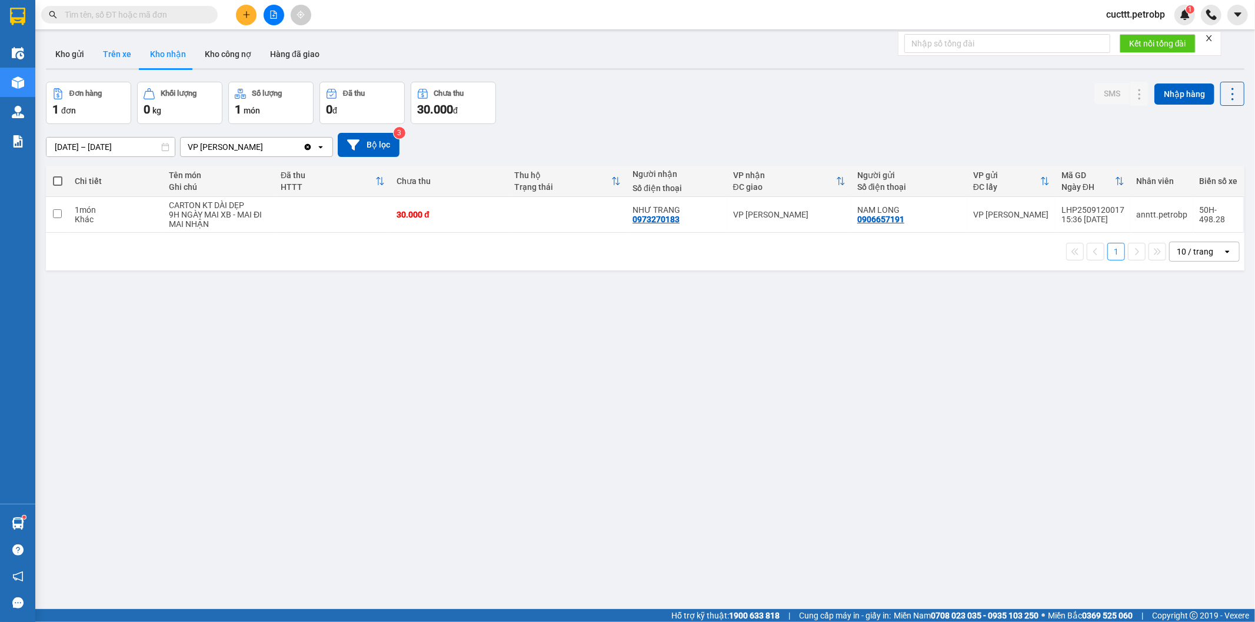
click at [110, 52] on button "Trên xe" at bounding box center [117, 54] width 47 height 28
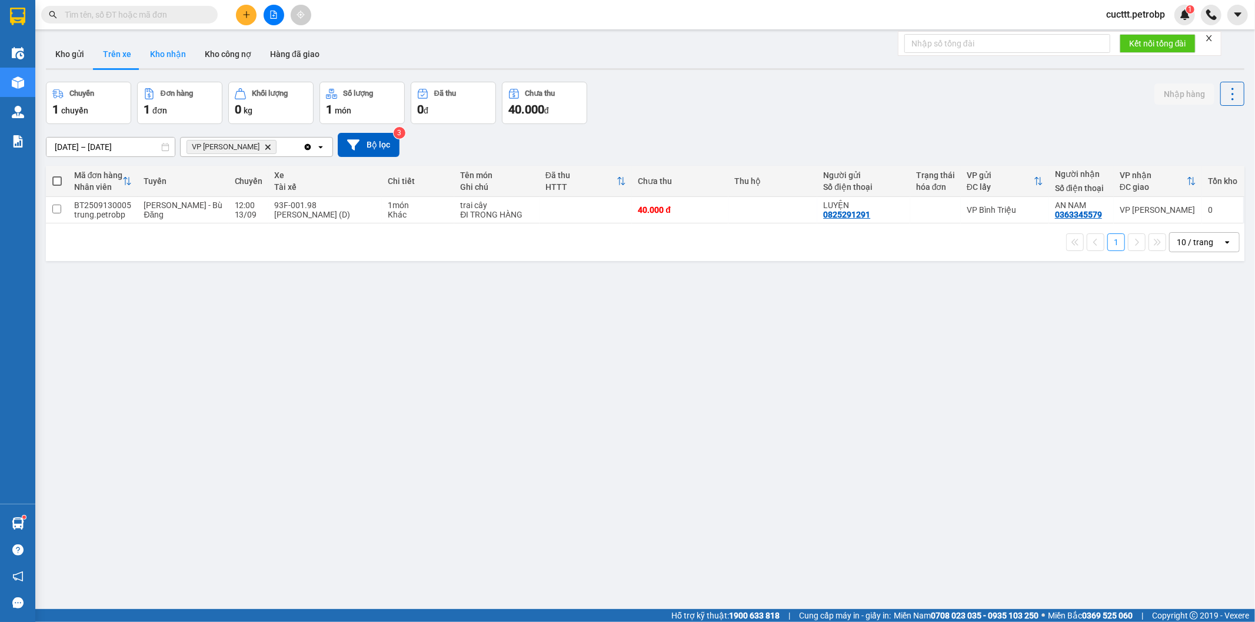
click at [151, 54] on button "Kho nhận" at bounding box center [168, 54] width 55 height 28
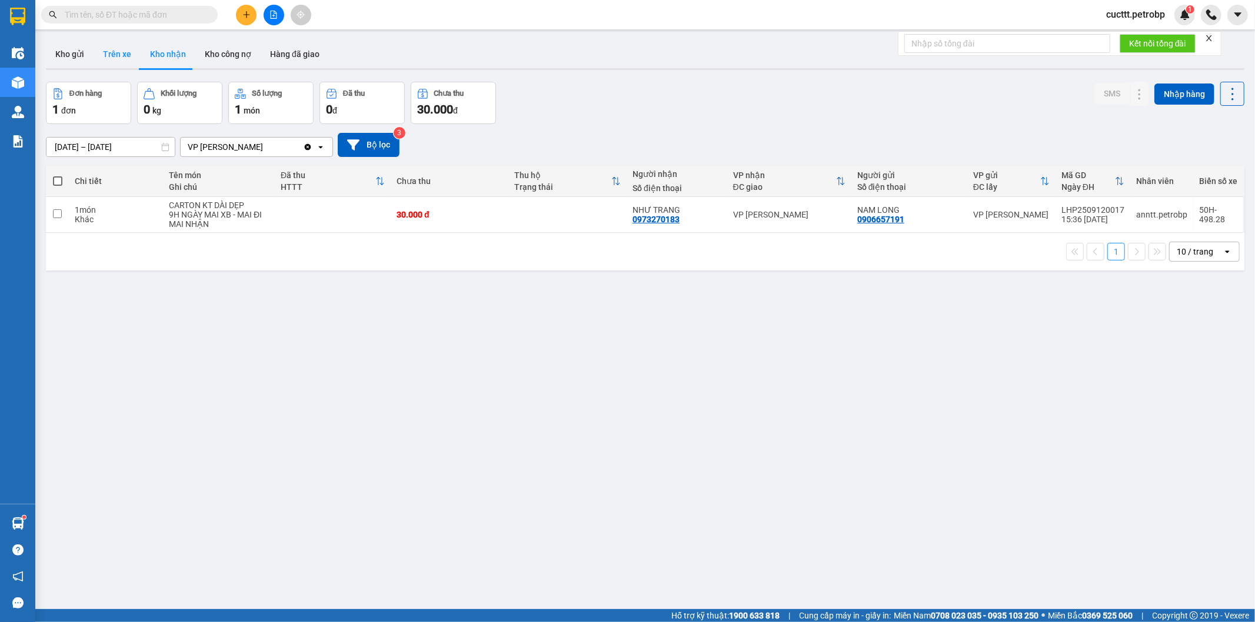
click at [106, 58] on button "Trên xe" at bounding box center [117, 54] width 47 height 28
type input "[DATE] – [DATE]"
